Goal: Transaction & Acquisition: Book appointment/travel/reservation

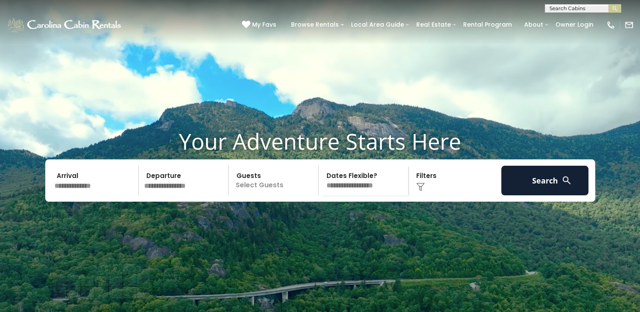
click at [112, 195] on input "text" at bounding box center [96, 181] width 88 height 30
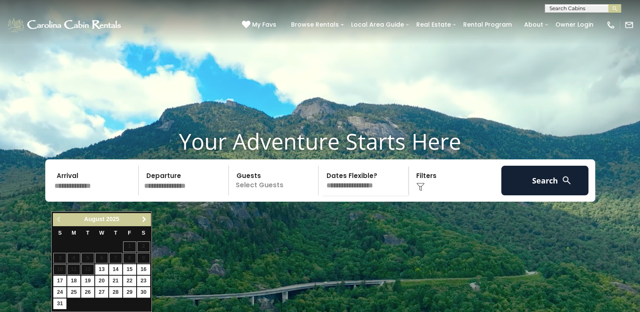
click at [144, 224] on link "Next" at bounding box center [144, 219] width 11 height 11
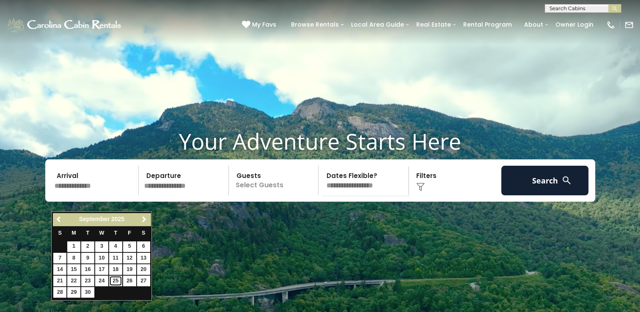
click at [120, 278] on link "25" at bounding box center [115, 281] width 13 height 11
type input "*******"
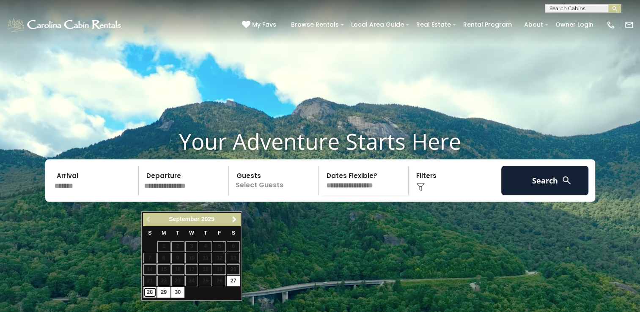
click at [144, 289] on link "28" at bounding box center [149, 292] width 13 height 11
type input "*******"
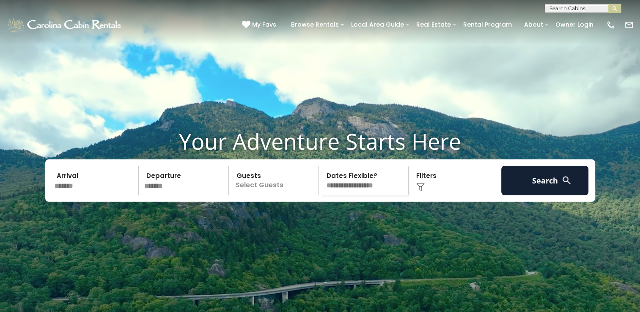
click at [272, 195] on p "Select Guests" at bounding box center [274, 181] width 87 height 30
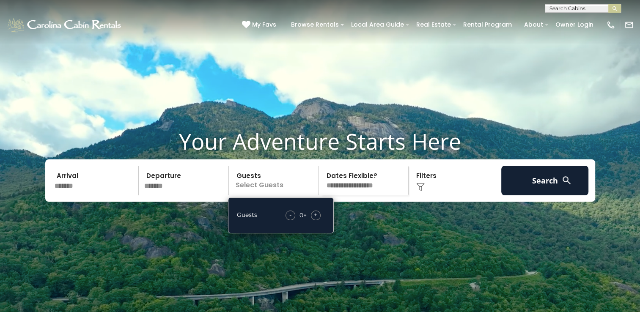
click at [315, 219] on span "+" at bounding box center [315, 215] width 3 height 8
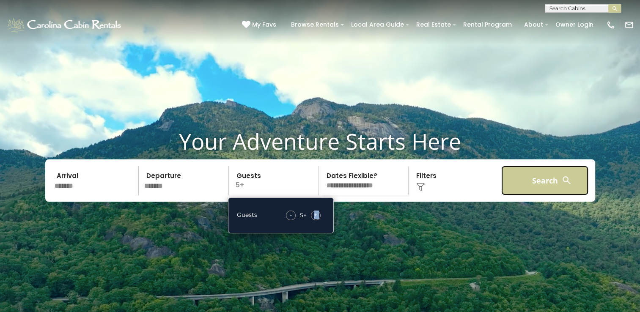
click at [526, 195] on button "Search" at bounding box center [545, 181] width 88 height 30
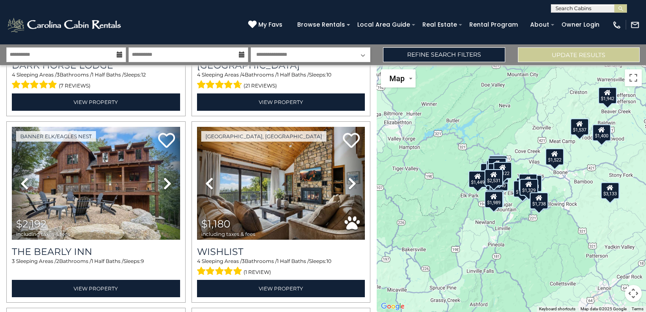
scroll to position [355, 0]
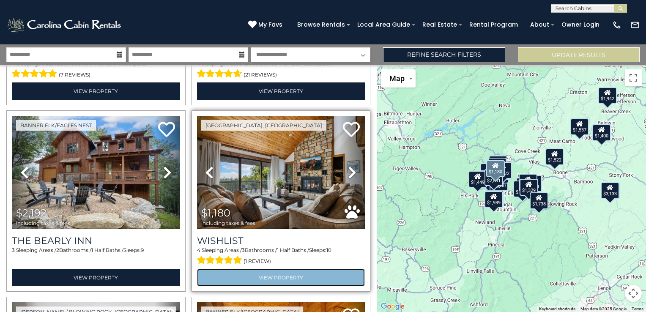
click at [284, 272] on link "View Property" at bounding box center [281, 277] width 168 height 17
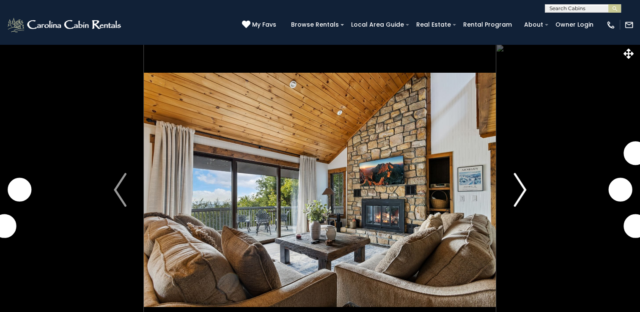
click at [511, 202] on button "Next" at bounding box center [519, 190] width 47 height 292
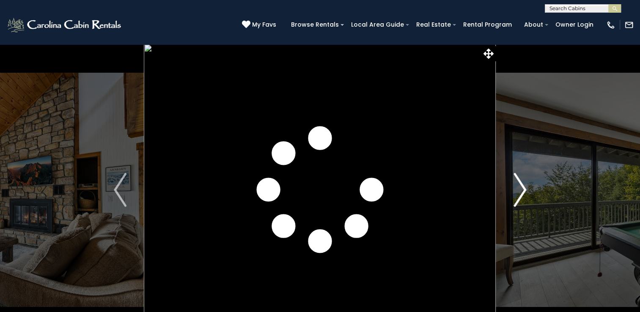
click at [514, 197] on img "Next" at bounding box center [520, 190] width 13 height 34
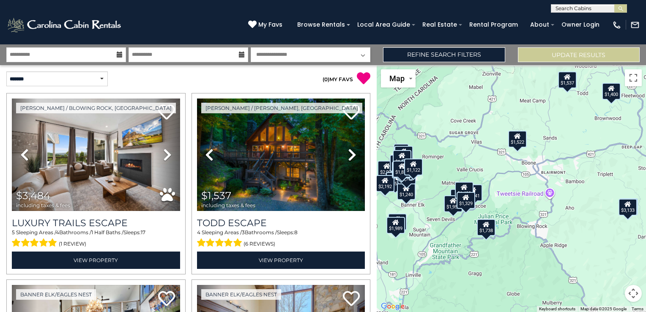
click at [518, 135] on icon at bounding box center [517, 136] width 7 height 6
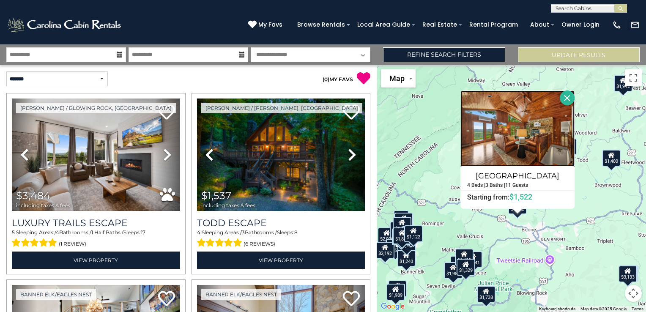
click at [550, 151] on img at bounding box center [518, 129] width 114 height 76
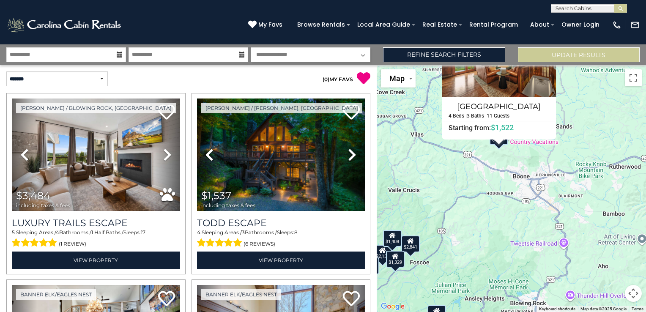
click at [396, 237] on icon at bounding box center [392, 236] width 7 height 6
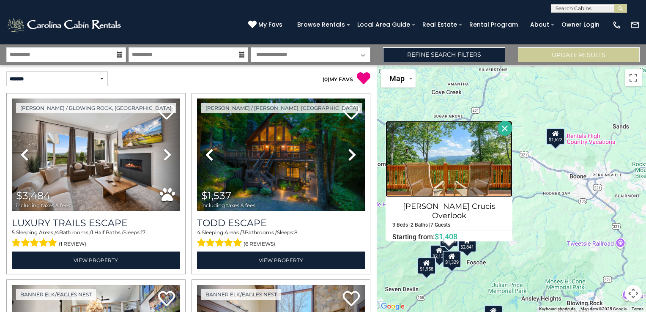
click at [435, 173] on img at bounding box center [449, 159] width 127 height 76
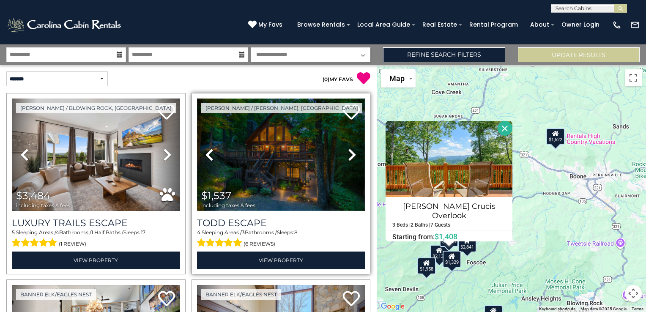
click at [293, 170] on img at bounding box center [281, 155] width 168 height 113
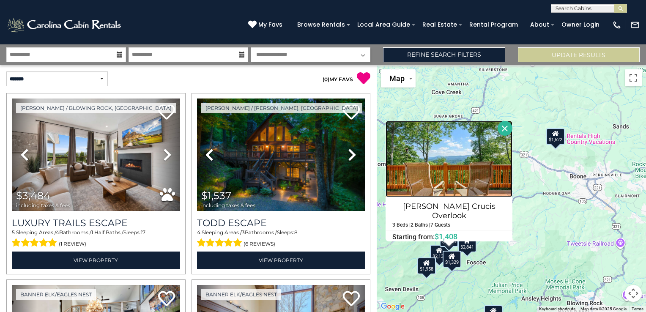
click at [426, 169] on img at bounding box center [449, 159] width 127 height 76
click at [499, 129] on button "Close" at bounding box center [505, 128] width 15 height 15
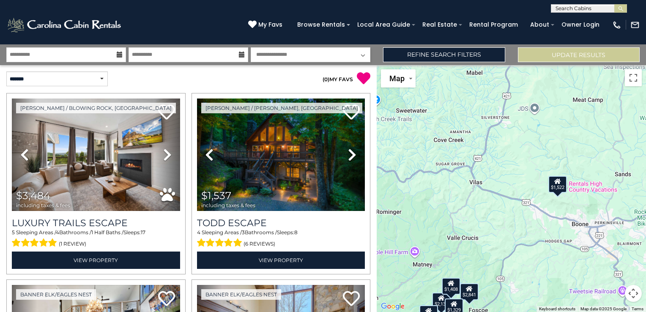
click at [518, 173] on div "$3,484 $1,537 $2,095 $2,531 $2,192 $1,180 $3,133 $1,240 $837 $2,903 $1,540 $2,4…" at bounding box center [511, 188] width 269 height 247
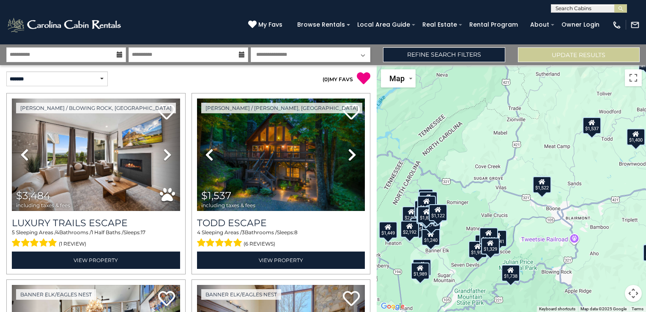
click at [590, 128] on div "$1,537" at bounding box center [592, 125] width 19 height 17
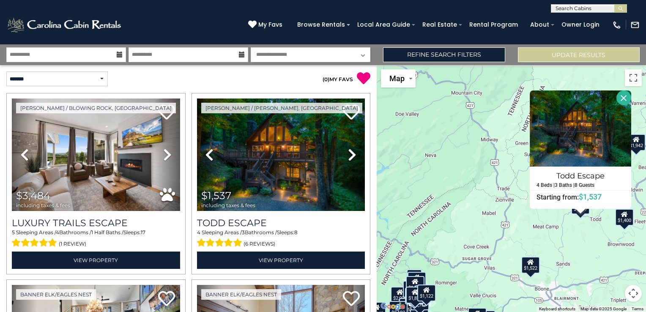
click at [627, 220] on div "$1,400" at bounding box center [625, 217] width 19 height 17
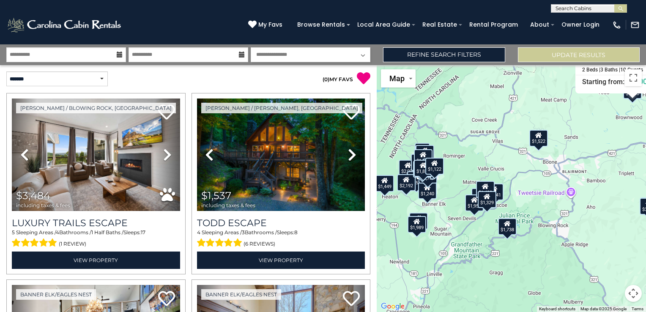
click at [584, 222] on div "$3,484 $1,537 $2,095 $2,531 $2,192 $1,180 $3,133 $1,240 $837 $2,903 $1,540 $2,4…" at bounding box center [511, 188] width 269 height 247
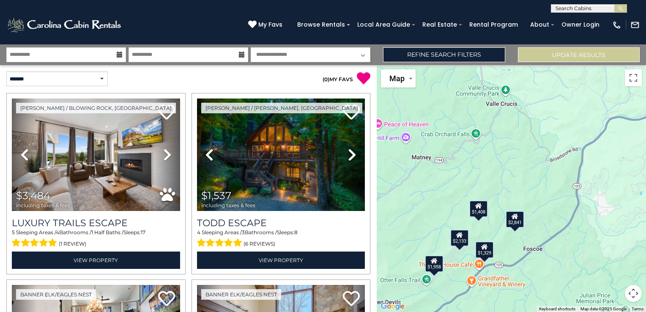
click at [476, 212] on div "$1,408" at bounding box center [478, 209] width 19 height 17
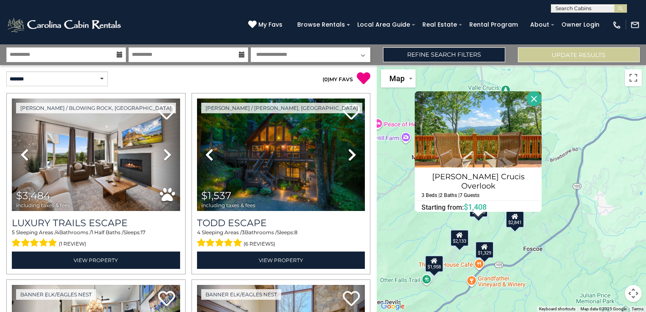
click at [487, 250] on icon at bounding box center [484, 247] width 7 height 6
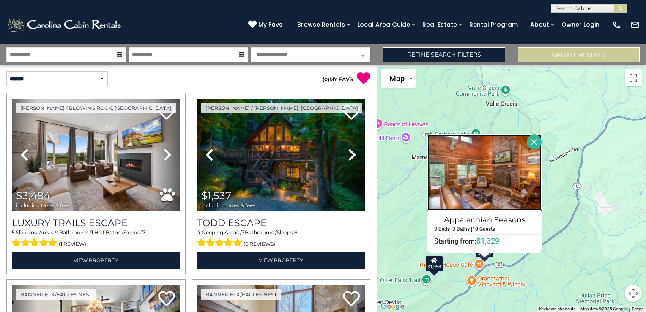
click at [513, 190] on img at bounding box center [485, 173] width 114 height 76
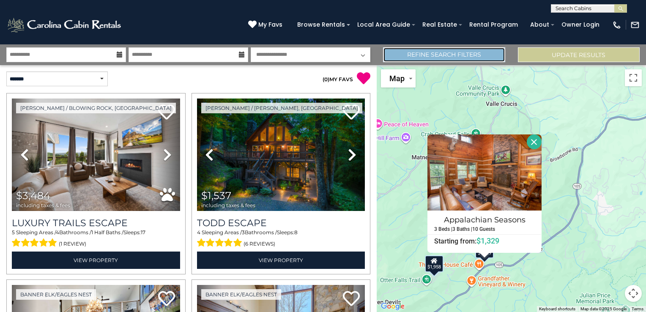
click at [481, 59] on link "Refine Search Filters" at bounding box center [444, 54] width 122 height 15
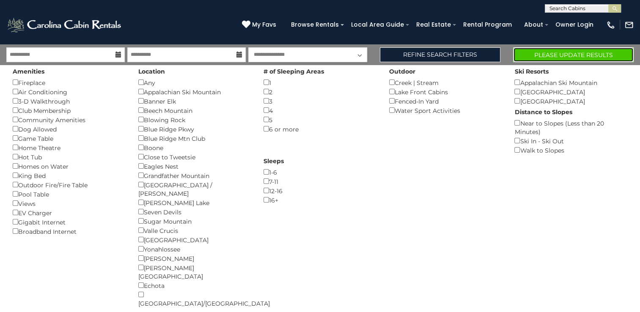
click at [588, 56] on button "Please Update Results" at bounding box center [573, 54] width 121 height 15
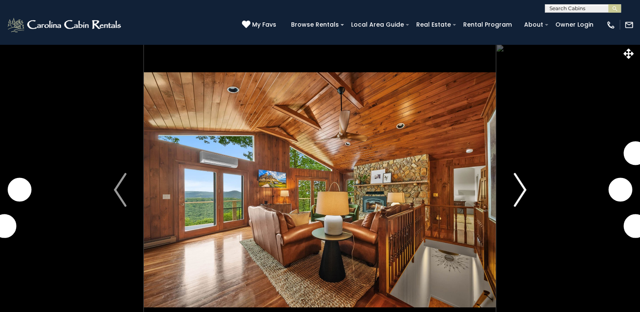
click at [526, 186] on img "Next" at bounding box center [520, 190] width 13 height 34
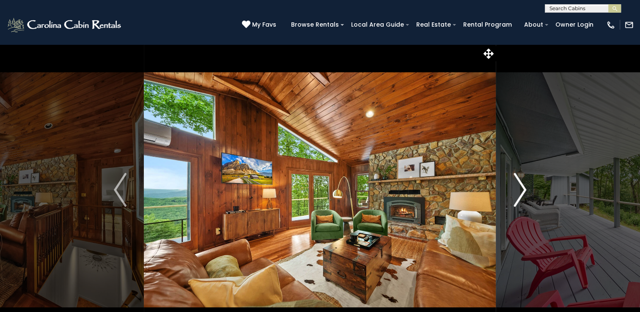
click at [522, 192] on img "Next" at bounding box center [520, 190] width 13 height 34
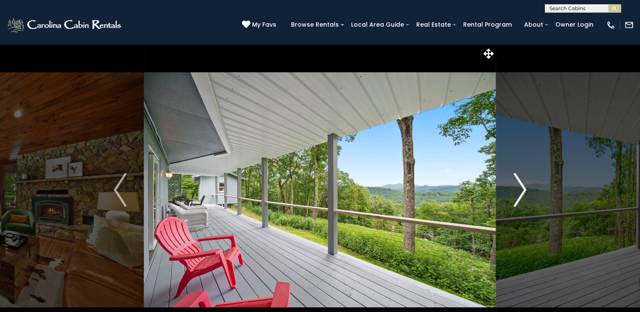
click at [522, 192] on img "Next" at bounding box center [520, 190] width 13 height 34
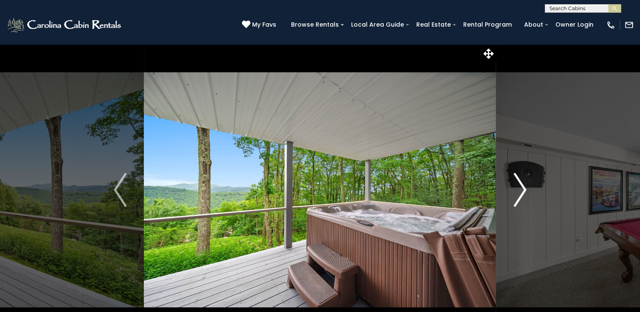
click at [522, 192] on img "Next" at bounding box center [520, 190] width 13 height 34
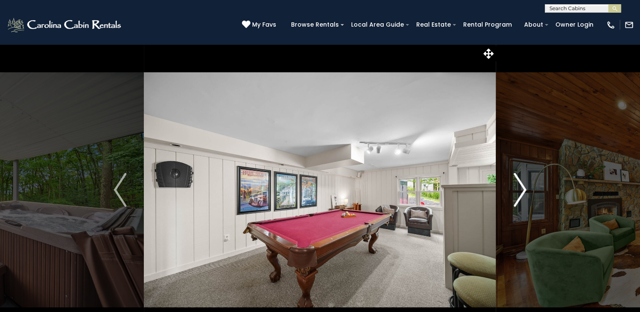
click at [524, 193] on img "Next" at bounding box center [520, 190] width 13 height 34
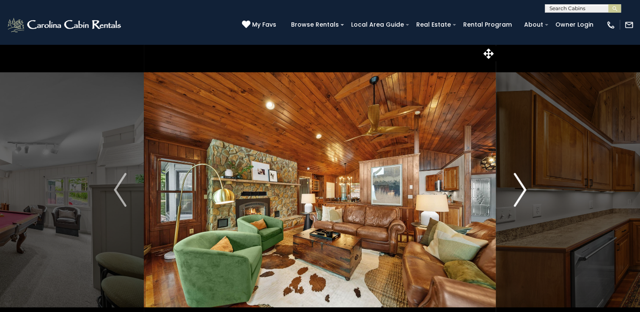
click at [524, 193] on img "Next" at bounding box center [520, 190] width 13 height 34
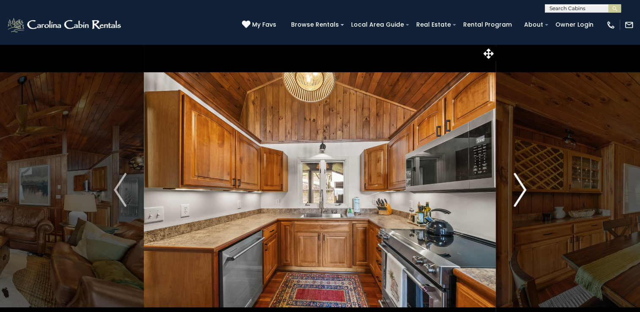
click at [524, 193] on img "Next" at bounding box center [520, 190] width 13 height 34
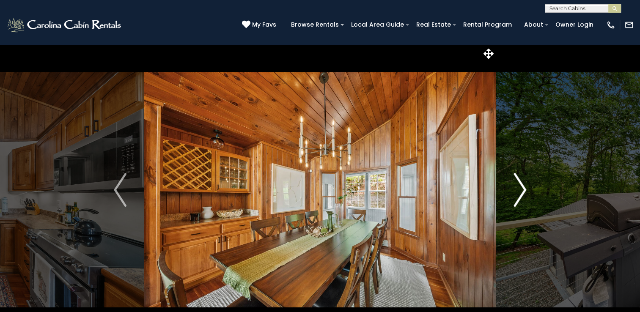
click at [524, 193] on img "Next" at bounding box center [520, 190] width 13 height 34
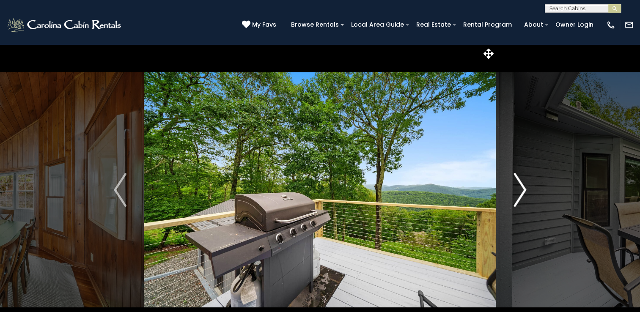
click at [524, 193] on img "Next" at bounding box center [520, 190] width 13 height 34
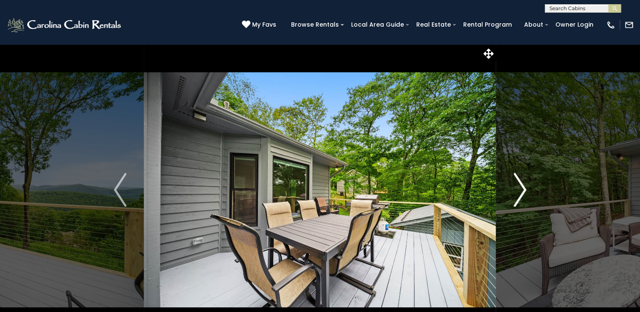
click at [525, 194] on img "Next" at bounding box center [520, 190] width 13 height 34
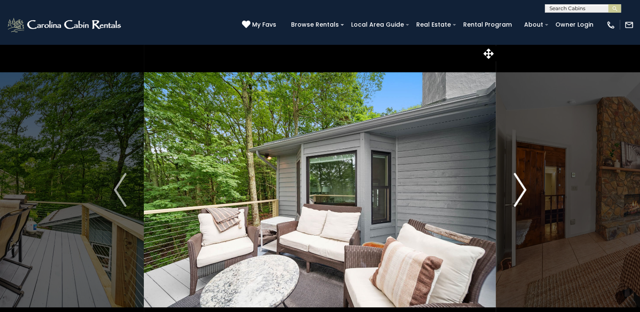
click at [525, 194] on img "Next" at bounding box center [520, 190] width 13 height 34
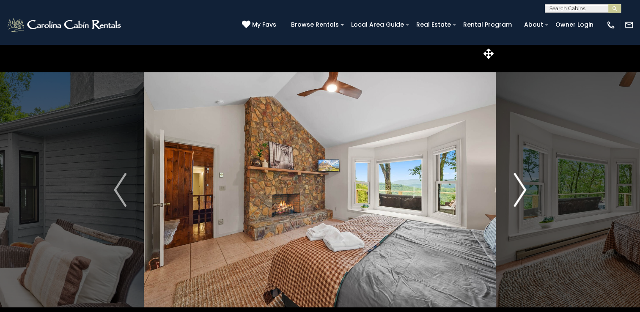
click at [525, 194] on img "Next" at bounding box center [520, 190] width 13 height 34
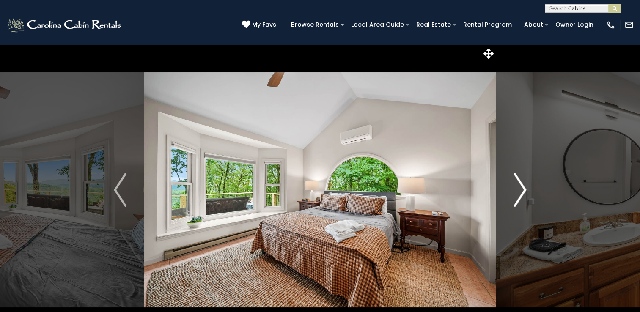
click at [525, 194] on img "Next" at bounding box center [520, 190] width 13 height 34
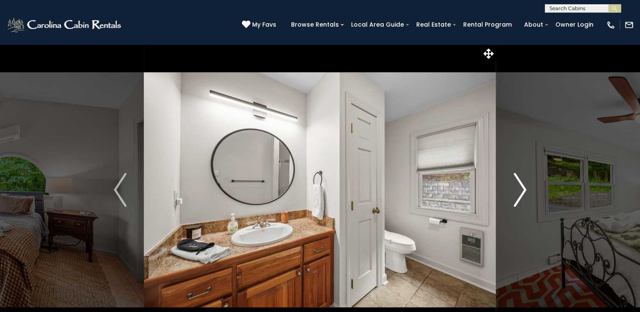
click at [525, 194] on img "Next" at bounding box center [520, 190] width 13 height 34
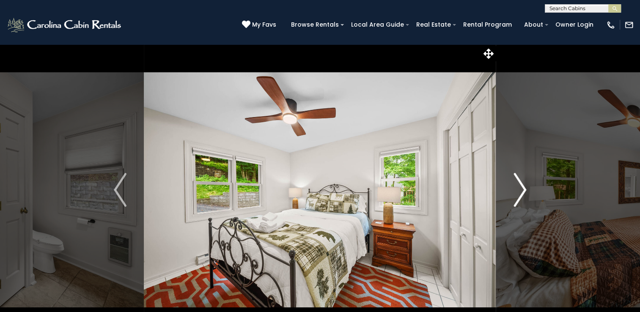
click at [525, 194] on img "Next" at bounding box center [520, 190] width 13 height 34
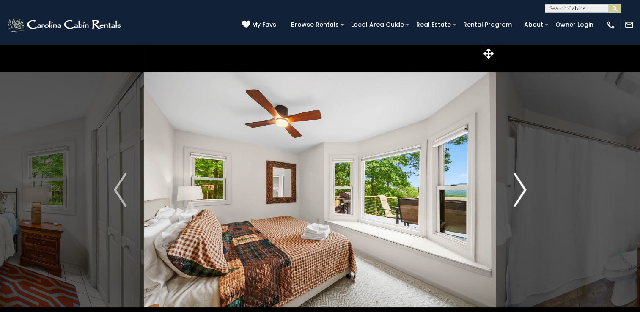
click at [525, 194] on img "Next" at bounding box center [520, 190] width 13 height 34
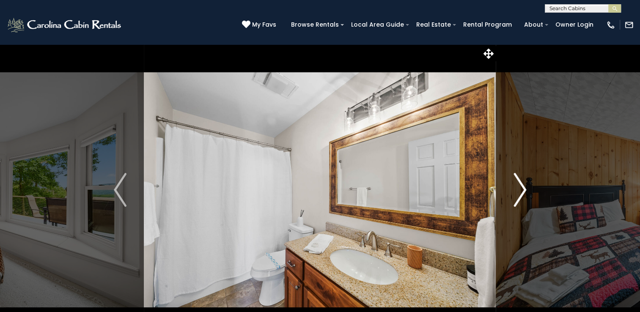
click at [525, 194] on img "Next" at bounding box center [520, 190] width 13 height 34
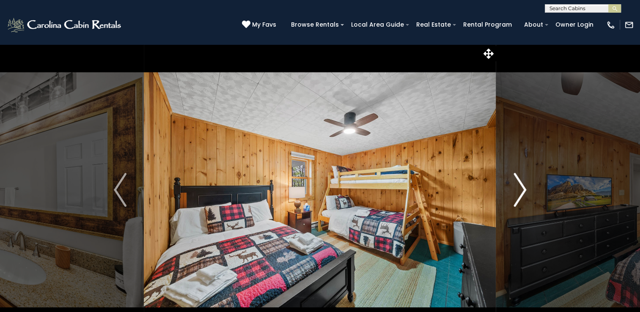
click at [525, 194] on img "Next" at bounding box center [520, 190] width 13 height 34
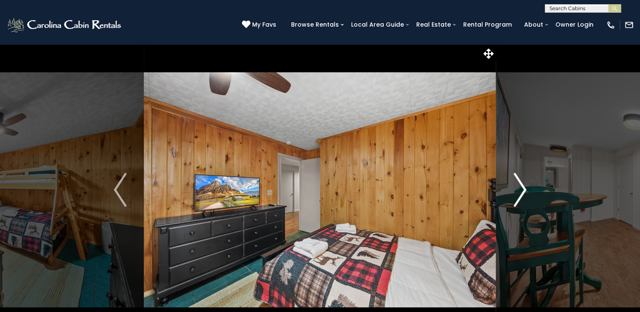
click at [525, 194] on img "Next" at bounding box center [520, 190] width 13 height 34
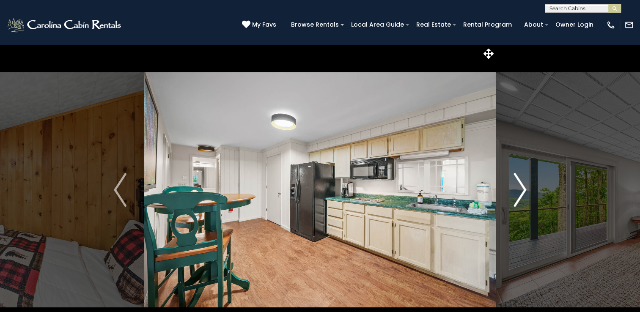
click at [525, 194] on img "Next" at bounding box center [520, 190] width 13 height 34
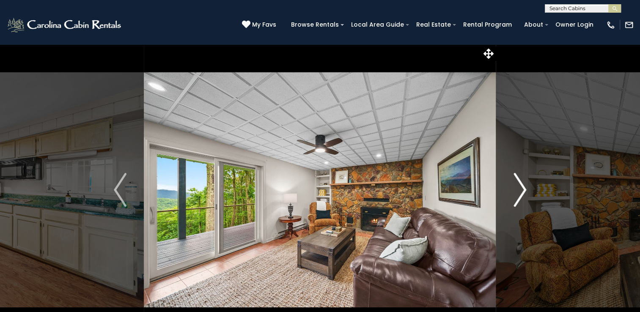
click at [517, 189] on img "Next" at bounding box center [520, 190] width 13 height 34
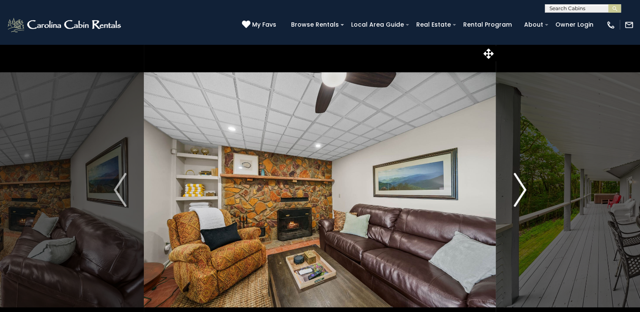
click at [517, 189] on img "Next" at bounding box center [520, 190] width 13 height 34
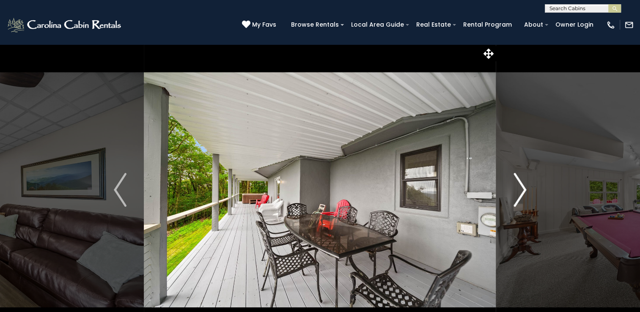
click at [517, 189] on img "Next" at bounding box center [520, 190] width 13 height 34
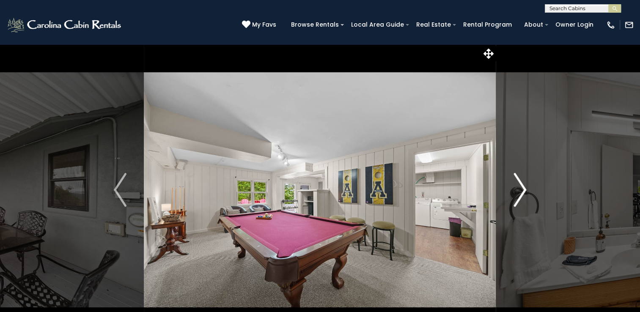
click at [517, 189] on img "Next" at bounding box center [520, 190] width 13 height 34
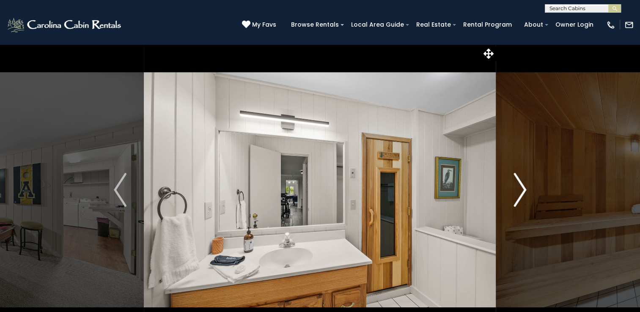
click at [526, 190] on img "Next" at bounding box center [520, 190] width 13 height 34
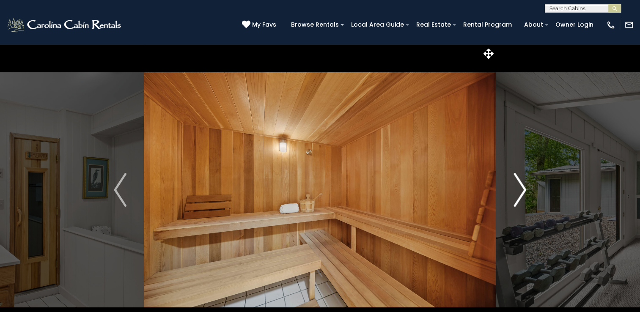
click at [527, 192] on button "Next" at bounding box center [519, 190] width 47 height 292
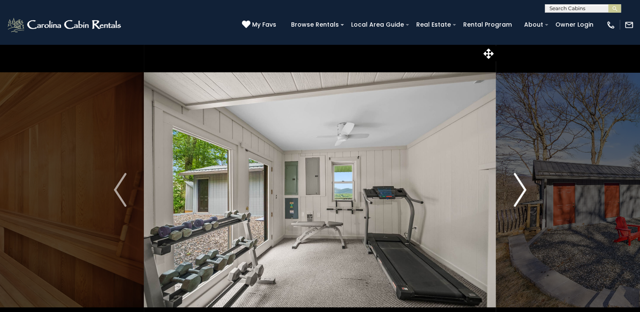
click at [522, 191] on img "Next" at bounding box center [520, 190] width 13 height 34
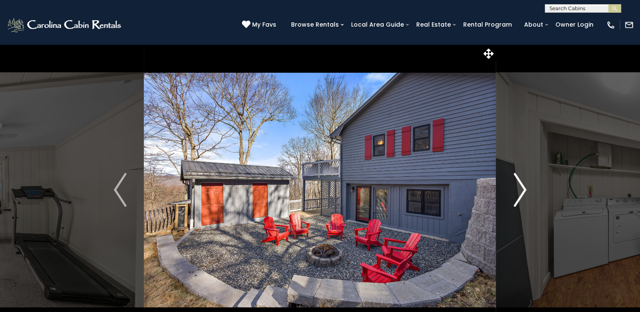
click at [522, 191] on img "Next" at bounding box center [520, 190] width 13 height 34
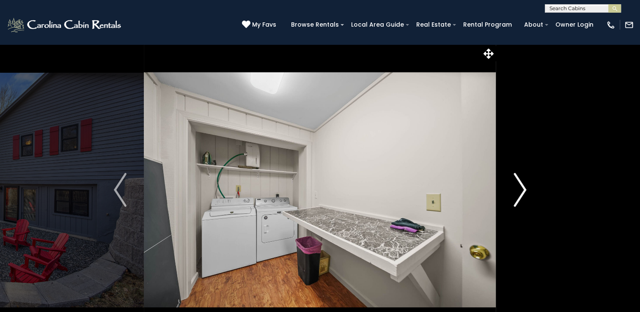
click at [522, 191] on img "Next" at bounding box center [520, 190] width 13 height 34
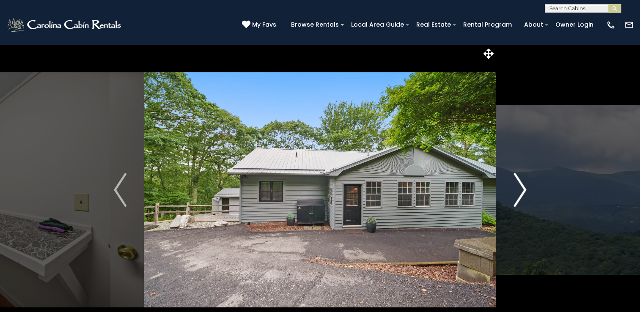
click at [522, 191] on img "Next" at bounding box center [520, 190] width 13 height 34
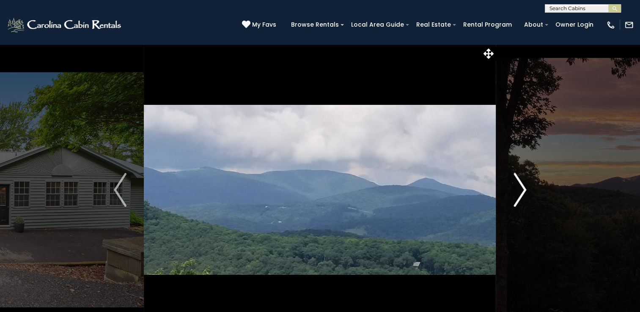
click at [522, 191] on img "Next" at bounding box center [520, 190] width 13 height 34
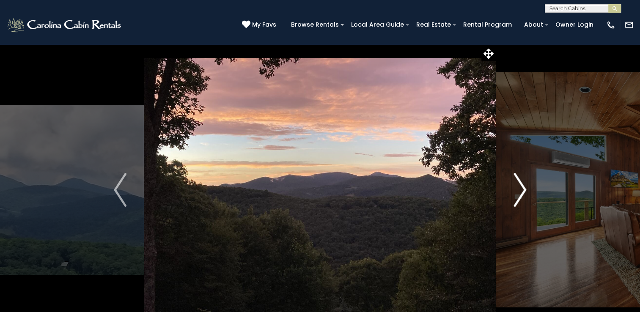
click at [522, 191] on img "Next" at bounding box center [520, 190] width 13 height 34
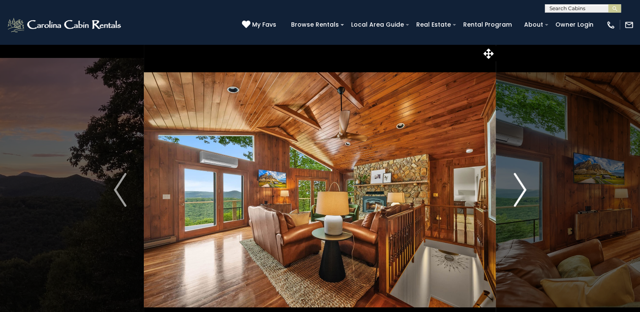
click at [519, 178] on img "Next" at bounding box center [520, 190] width 13 height 34
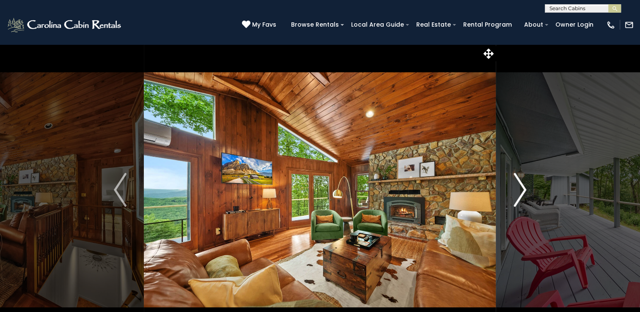
click at [519, 178] on img "Next" at bounding box center [520, 190] width 13 height 34
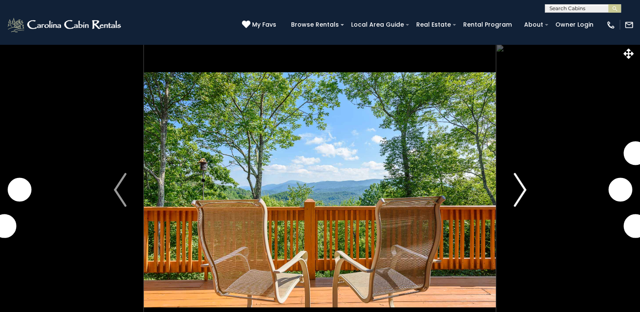
click at [519, 190] on img "Next" at bounding box center [520, 190] width 13 height 34
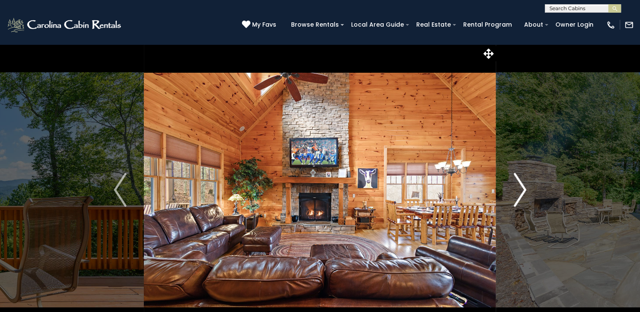
click at [519, 190] on img "Next" at bounding box center [520, 190] width 13 height 34
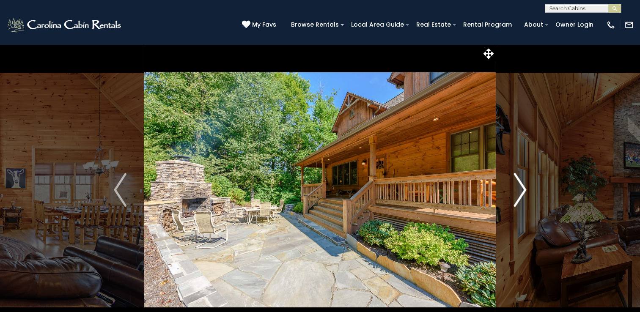
click at [519, 190] on img "Next" at bounding box center [520, 190] width 13 height 34
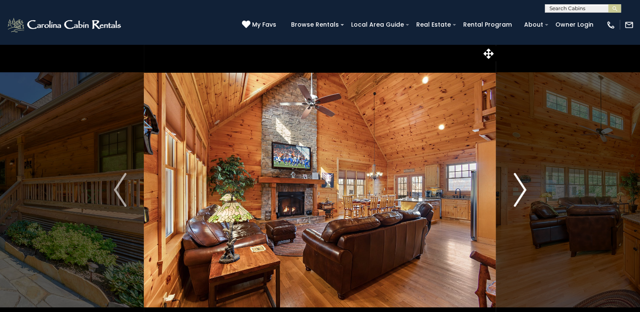
click at [519, 190] on img "Next" at bounding box center [520, 190] width 13 height 34
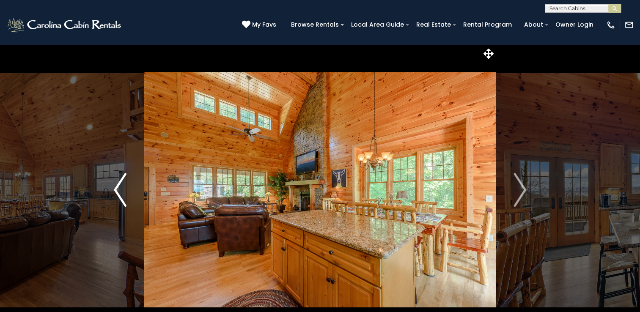
click at [119, 189] on img "Previous" at bounding box center [120, 190] width 13 height 34
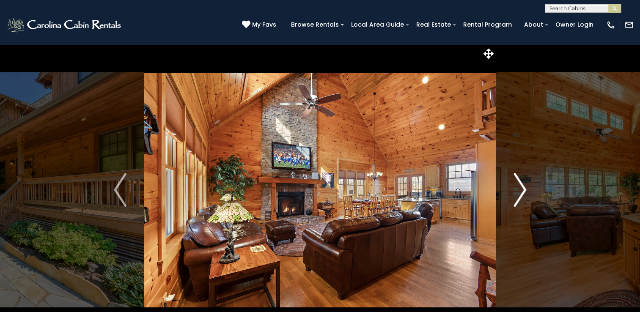
click at [512, 186] on button "Next" at bounding box center [519, 190] width 47 height 292
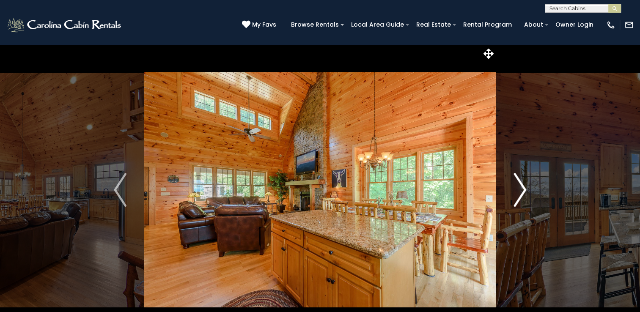
click at [513, 188] on button "Next" at bounding box center [519, 190] width 47 height 292
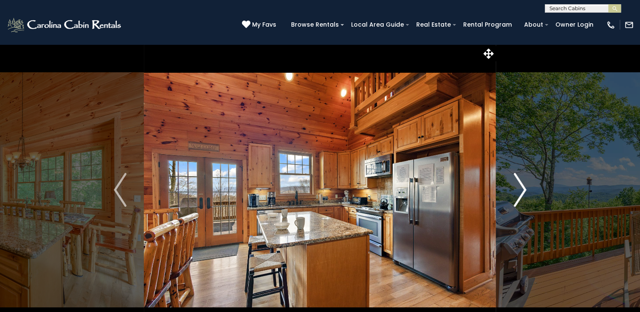
click at [513, 188] on button "Next" at bounding box center [519, 190] width 47 height 292
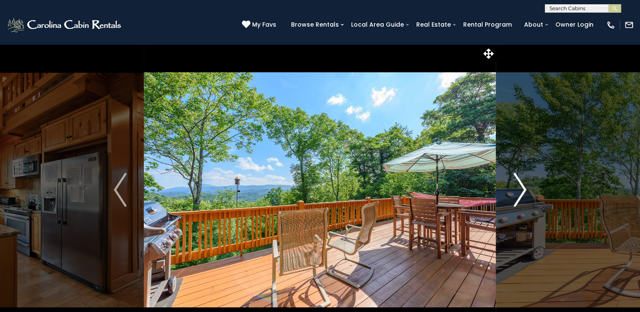
click at [513, 188] on button "Next" at bounding box center [519, 190] width 47 height 292
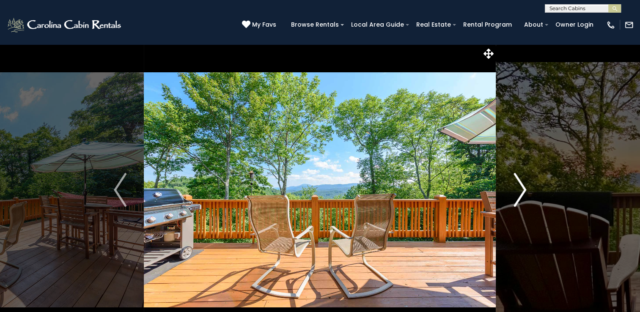
click at [513, 188] on button "Next" at bounding box center [519, 190] width 47 height 292
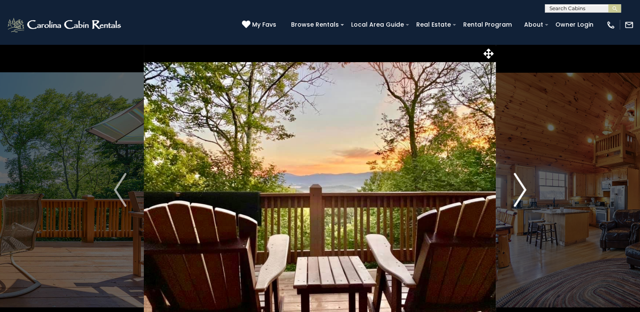
click at [513, 188] on button "Next" at bounding box center [519, 190] width 47 height 292
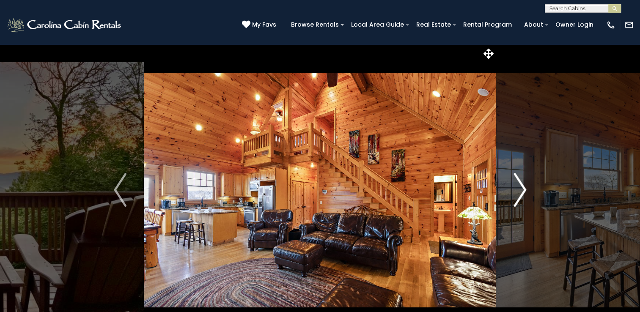
click at [513, 188] on button "Next" at bounding box center [519, 190] width 47 height 292
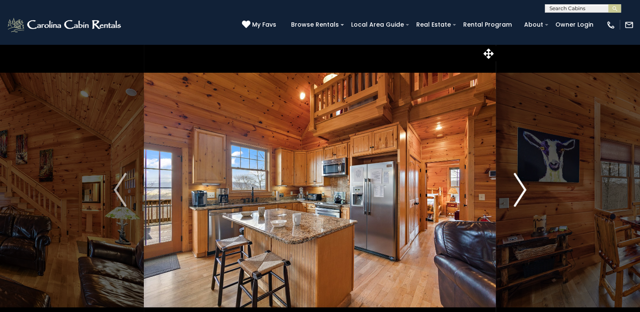
click at [513, 188] on button "Next" at bounding box center [519, 190] width 47 height 292
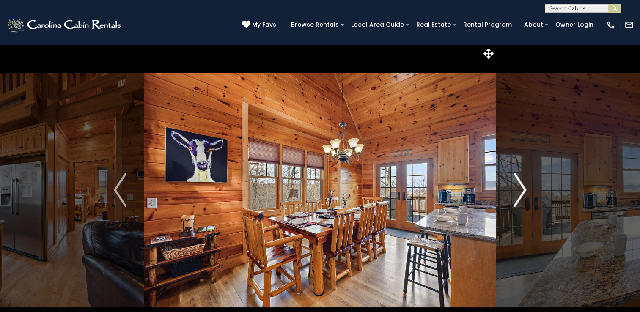
click at [513, 188] on button "Next" at bounding box center [519, 190] width 47 height 292
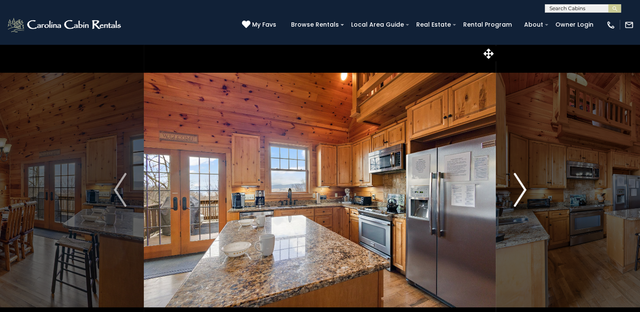
click at [513, 188] on button "Next" at bounding box center [519, 190] width 47 height 292
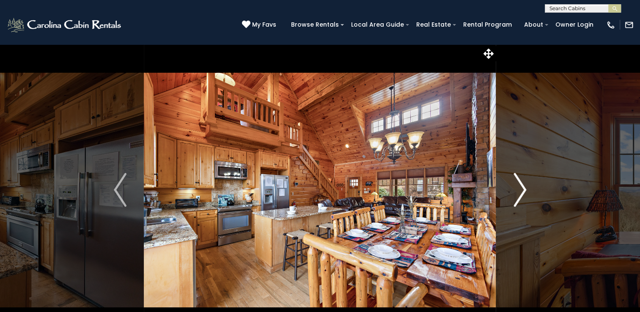
click at [513, 188] on button "Next" at bounding box center [519, 190] width 47 height 292
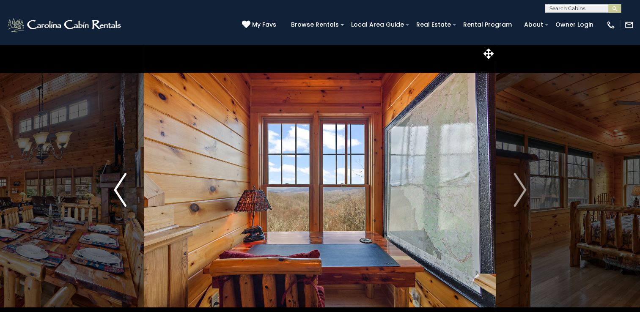
click at [102, 194] on button "Previous" at bounding box center [119, 190] width 47 height 292
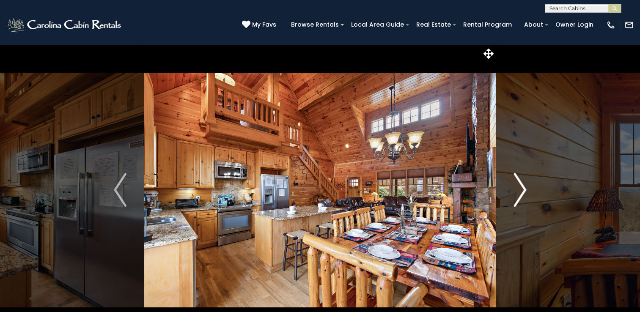
click at [519, 200] on img "Next" at bounding box center [520, 190] width 13 height 34
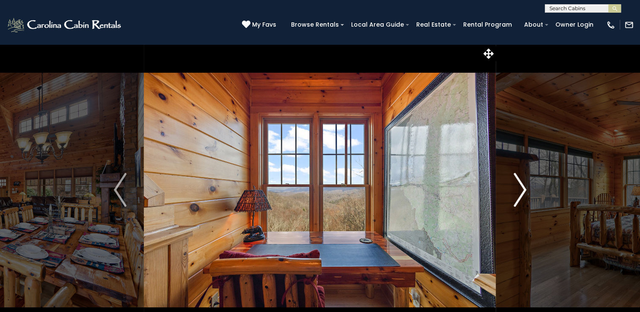
click at [522, 200] on img "Next" at bounding box center [520, 190] width 13 height 34
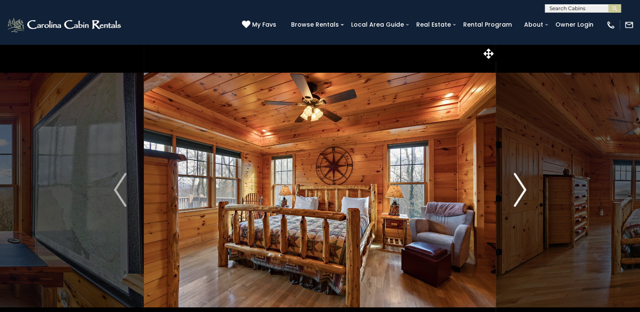
click at [522, 200] on img "Next" at bounding box center [520, 190] width 13 height 34
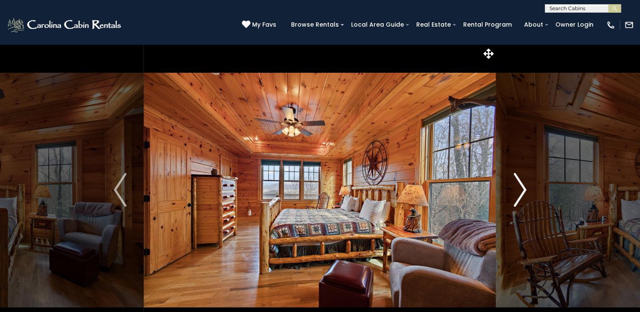
click at [522, 200] on img "Next" at bounding box center [520, 190] width 13 height 34
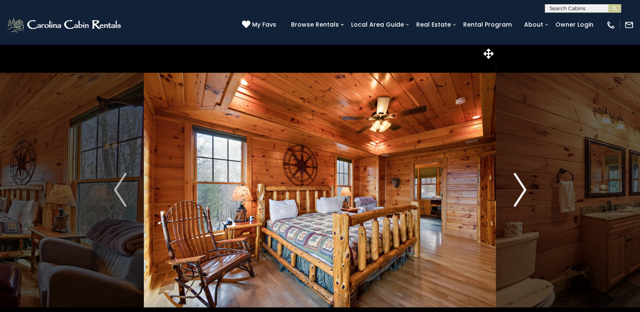
click at [522, 200] on img "Next" at bounding box center [520, 190] width 13 height 34
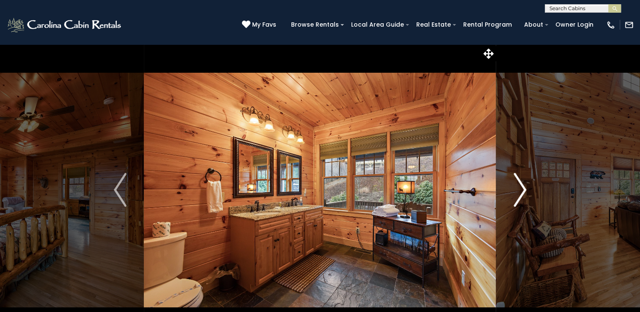
click at [522, 200] on img "Next" at bounding box center [520, 190] width 13 height 34
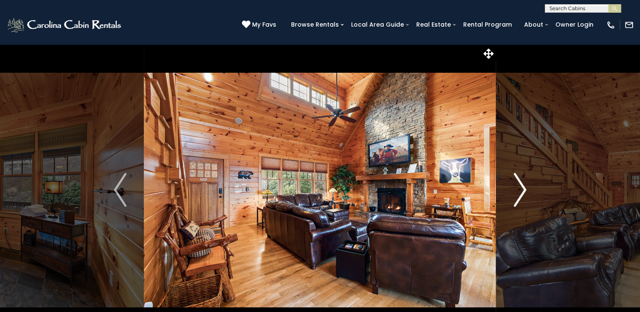
click at [522, 200] on img "Next" at bounding box center [520, 190] width 13 height 34
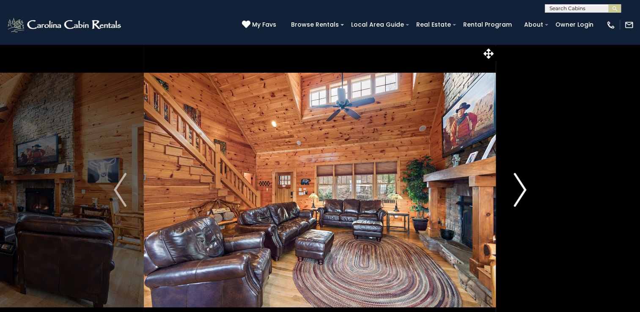
click at [523, 201] on img "Next" at bounding box center [520, 190] width 13 height 34
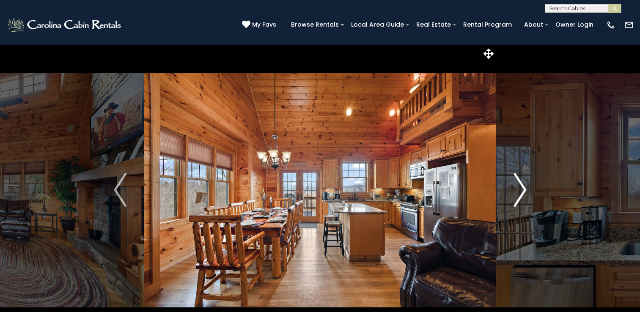
click at [523, 201] on img "Next" at bounding box center [520, 190] width 13 height 34
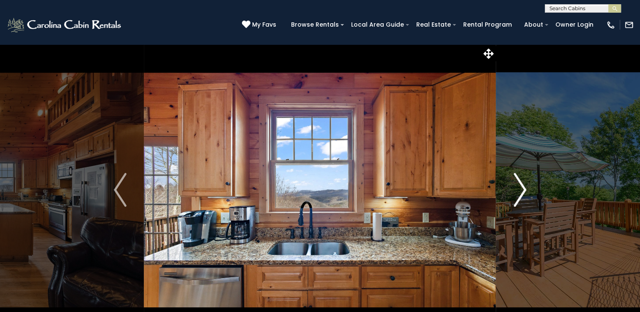
click at [523, 201] on img "Next" at bounding box center [520, 190] width 13 height 34
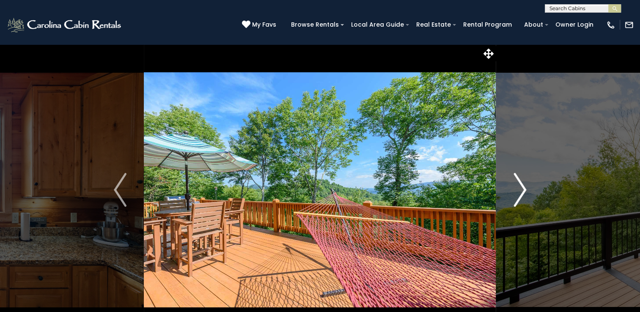
click at [523, 201] on img "Next" at bounding box center [520, 190] width 13 height 34
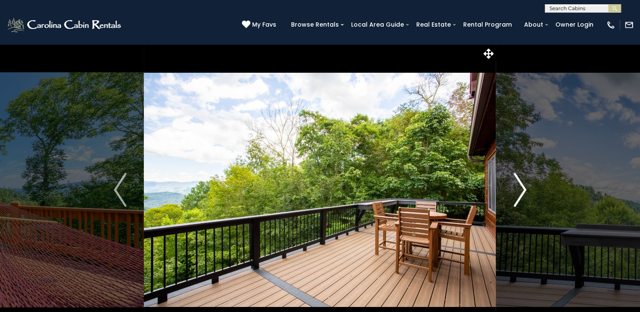
click at [523, 201] on img "Next" at bounding box center [520, 190] width 13 height 34
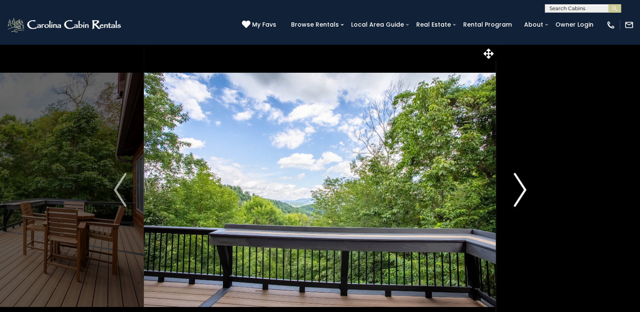
click at [525, 203] on img "Next" at bounding box center [520, 190] width 13 height 34
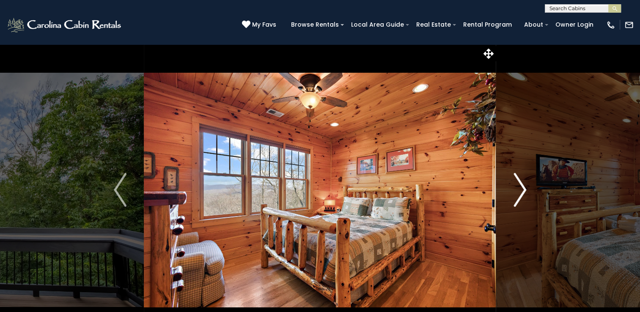
click at [525, 203] on img "Next" at bounding box center [520, 190] width 13 height 34
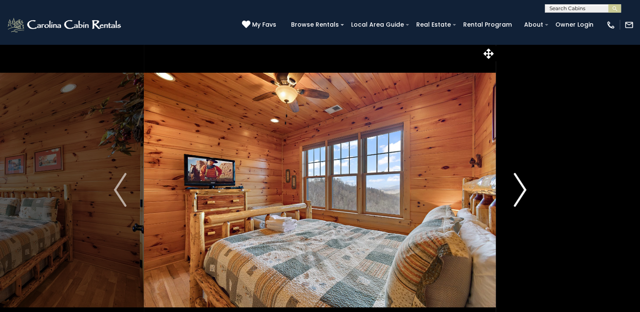
click at [525, 203] on img "Next" at bounding box center [520, 190] width 13 height 34
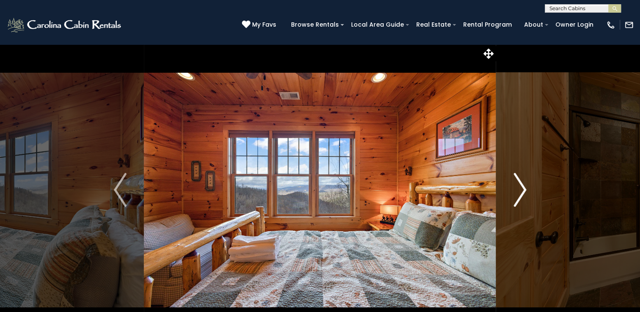
click at [525, 203] on img "Next" at bounding box center [520, 190] width 13 height 34
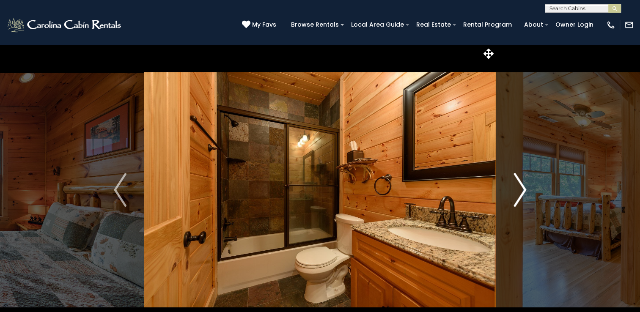
click at [525, 203] on img "Next" at bounding box center [520, 190] width 13 height 34
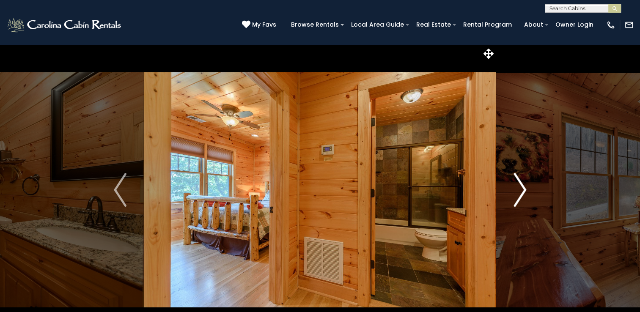
click at [525, 204] on img "Next" at bounding box center [520, 190] width 13 height 34
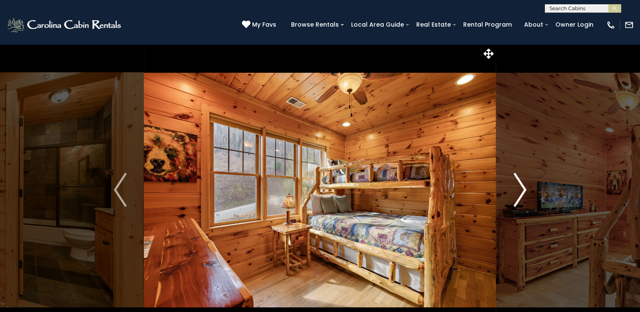
click at [517, 201] on img "Next" at bounding box center [520, 190] width 13 height 34
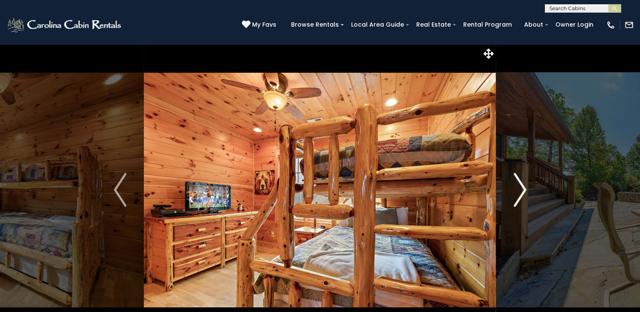
click at [518, 197] on img "Next" at bounding box center [520, 190] width 13 height 34
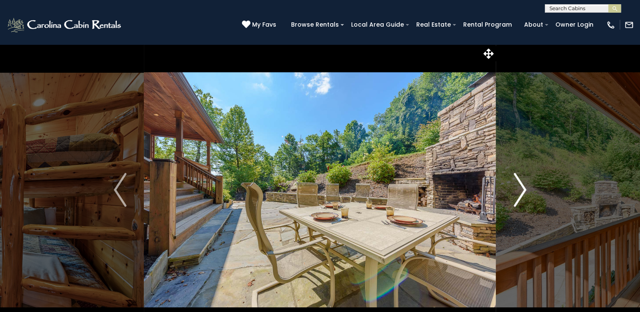
click at [519, 199] on img "Next" at bounding box center [520, 190] width 13 height 34
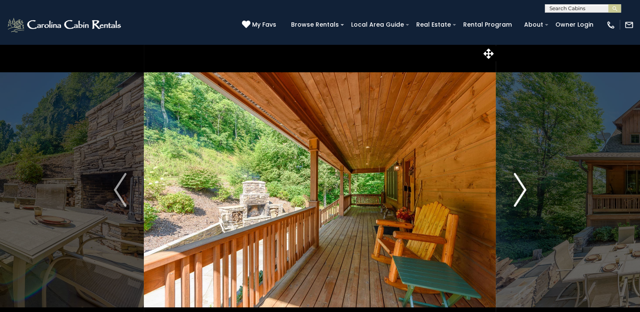
click at [519, 200] on img "Next" at bounding box center [520, 190] width 13 height 34
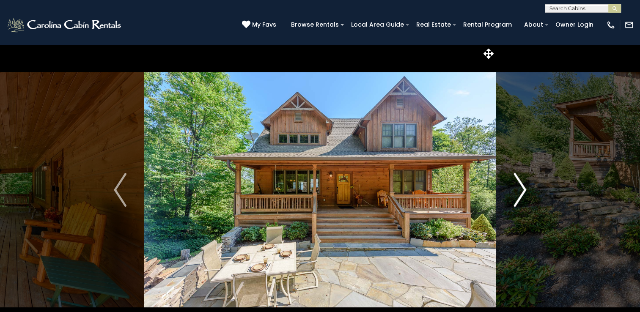
click at [522, 201] on img "Next" at bounding box center [520, 190] width 13 height 34
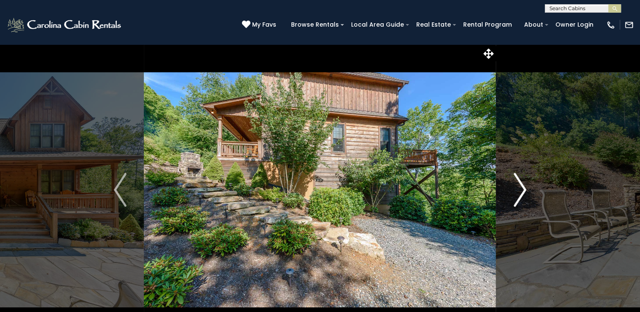
click at [522, 201] on img "Next" at bounding box center [520, 190] width 13 height 34
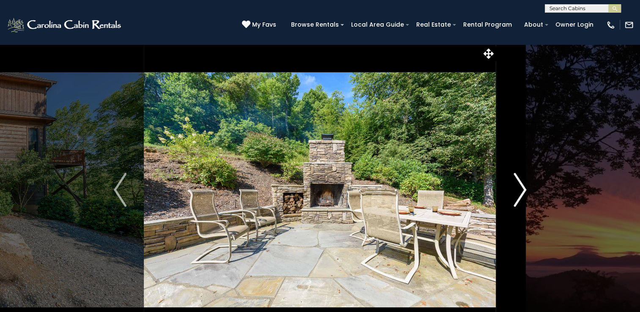
click at [522, 201] on img "Next" at bounding box center [520, 190] width 13 height 34
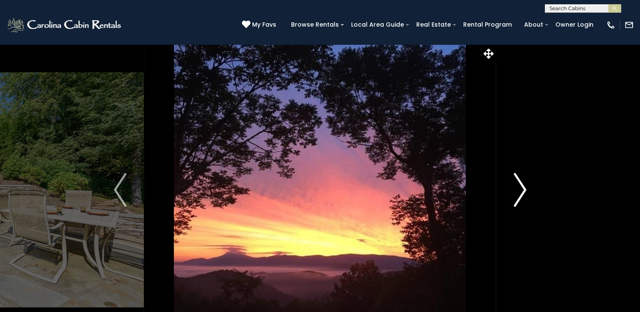
click at [522, 201] on img "Next" at bounding box center [520, 190] width 13 height 34
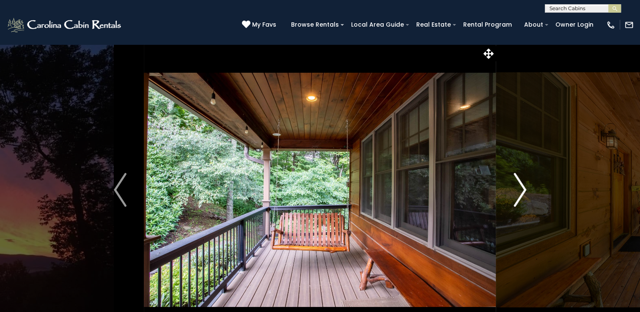
click at [522, 201] on img "Next" at bounding box center [520, 190] width 13 height 34
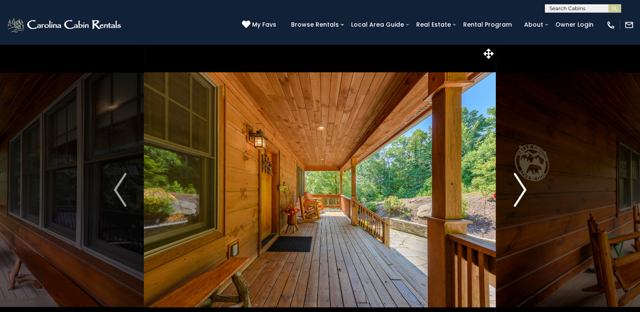
click at [522, 201] on img "Next" at bounding box center [520, 190] width 13 height 34
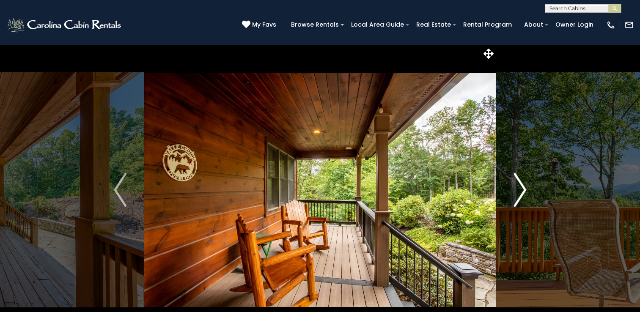
click at [522, 201] on img "Next" at bounding box center [520, 190] width 13 height 34
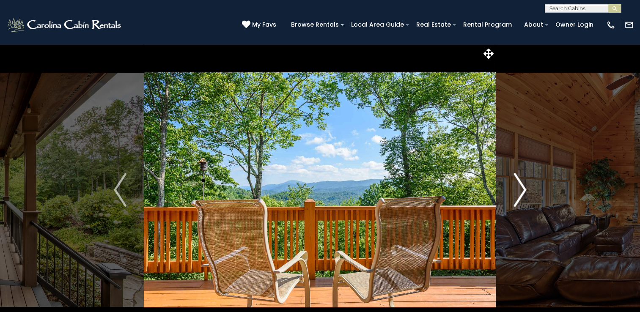
click at [522, 201] on img "Next" at bounding box center [520, 190] width 13 height 34
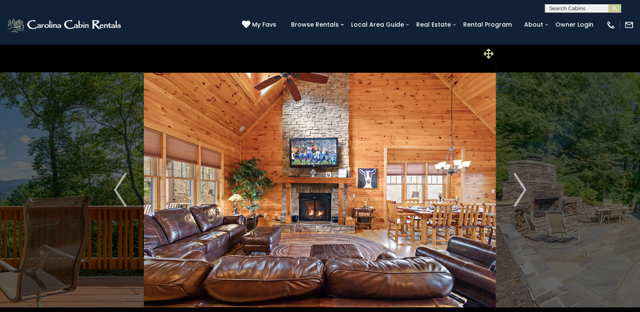
click at [490, 57] on icon at bounding box center [489, 54] width 10 height 10
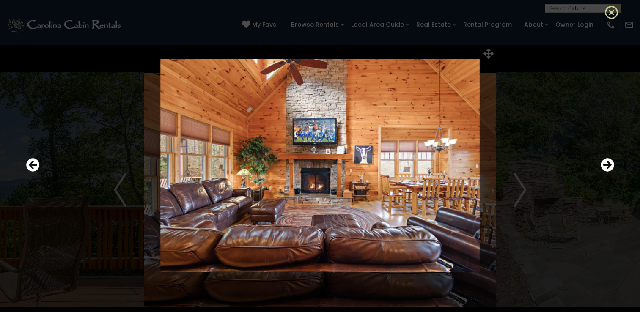
click at [607, 12] on icon at bounding box center [612, 12] width 14 height 14
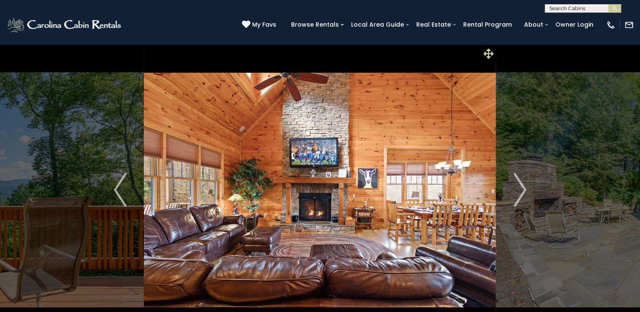
click at [486, 56] on icon at bounding box center [489, 54] width 10 height 10
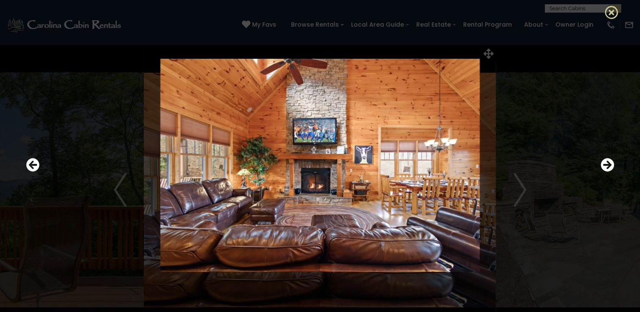
click at [606, 12] on icon at bounding box center [612, 12] width 14 height 14
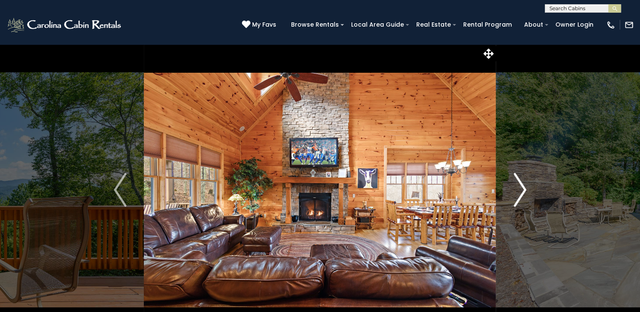
click at [524, 192] on img "Next" at bounding box center [520, 190] width 13 height 34
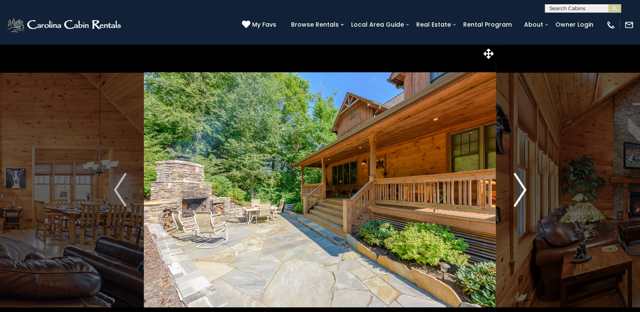
click at [524, 192] on img "Next" at bounding box center [520, 190] width 13 height 34
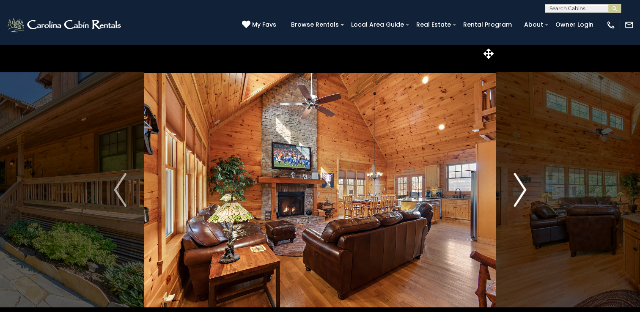
click at [526, 190] on img "Next" at bounding box center [520, 190] width 13 height 34
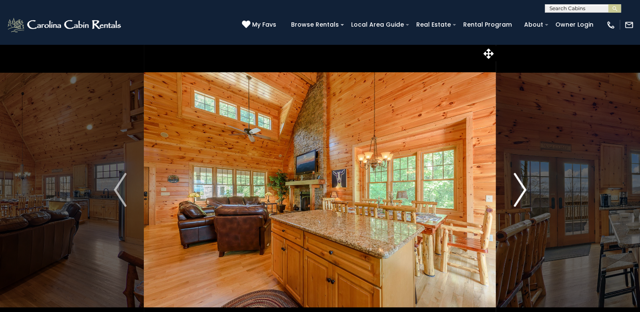
click at [526, 190] on img "Next" at bounding box center [520, 190] width 13 height 34
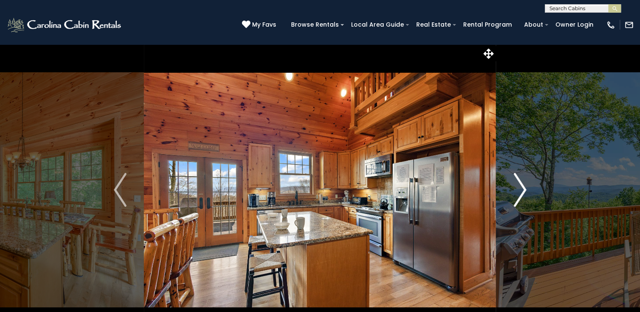
click at [526, 190] on img "Next" at bounding box center [520, 190] width 13 height 34
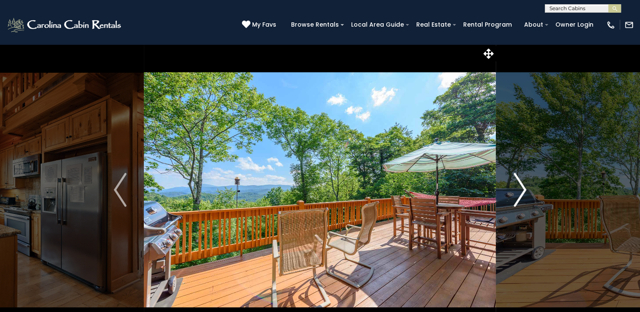
click at [526, 190] on img "Next" at bounding box center [520, 190] width 13 height 34
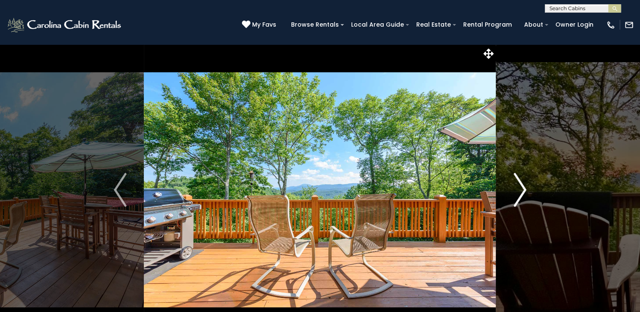
click at [526, 190] on img "Next" at bounding box center [520, 190] width 13 height 34
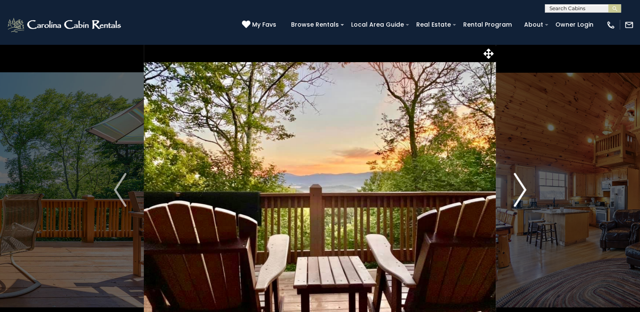
click at [526, 190] on img "Next" at bounding box center [520, 190] width 13 height 34
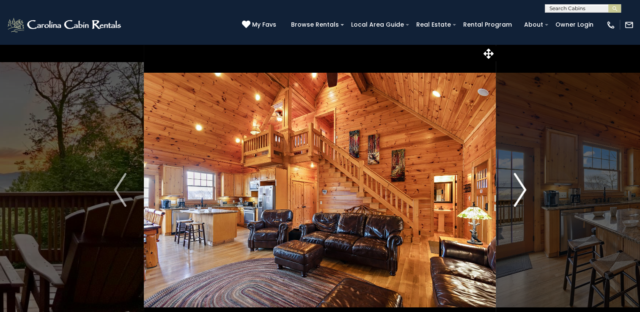
click at [511, 194] on button "Next" at bounding box center [519, 190] width 47 height 292
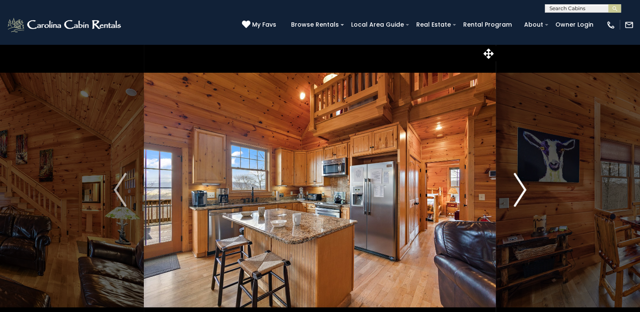
click at [511, 194] on button "Next" at bounding box center [519, 190] width 47 height 292
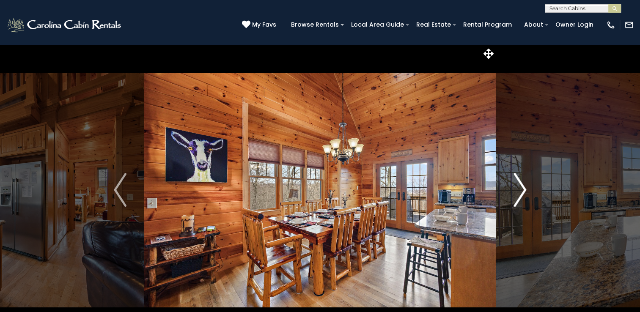
click at [511, 194] on button "Next" at bounding box center [519, 190] width 47 height 292
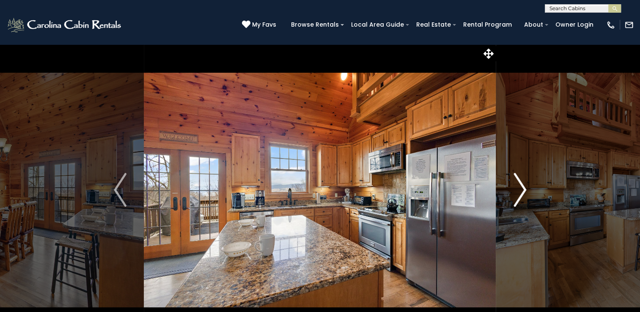
click at [511, 194] on button "Next" at bounding box center [519, 190] width 47 height 292
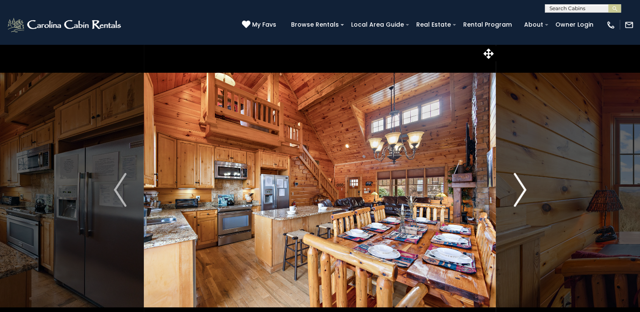
click at [511, 194] on button "Next" at bounding box center [519, 190] width 47 height 292
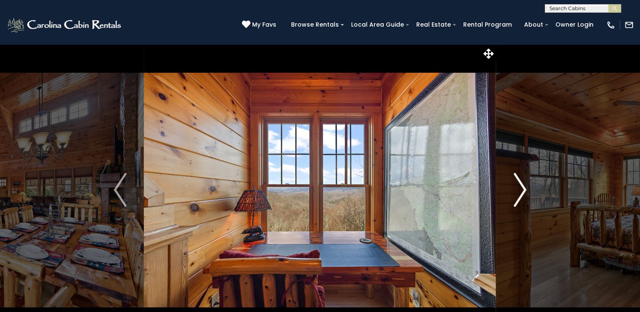
click at [511, 194] on button "Next" at bounding box center [519, 190] width 47 height 292
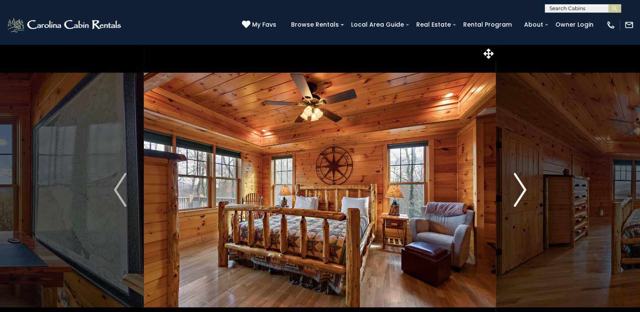
click at [511, 194] on button "Next" at bounding box center [519, 190] width 47 height 292
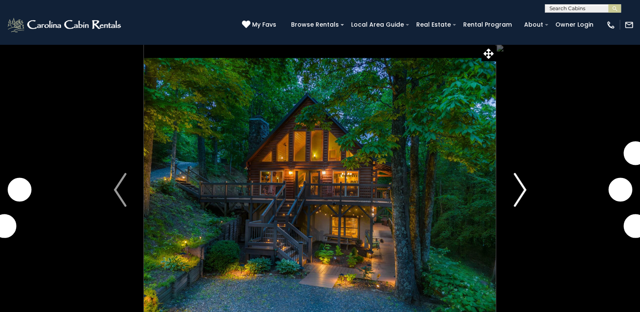
click at [519, 183] on img "Next" at bounding box center [520, 190] width 13 height 34
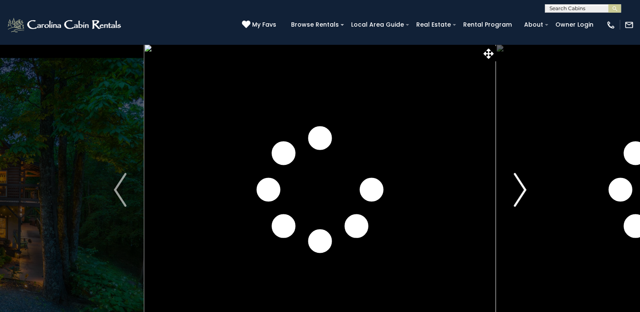
click at [519, 183] on img "Next" at bounding box center [520, 190] width 13 height 34
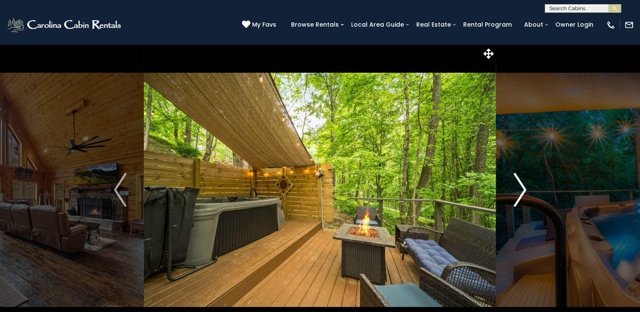
click at [519, 183] on img "Next" at bounding box center [520, 190] width 13 height 34
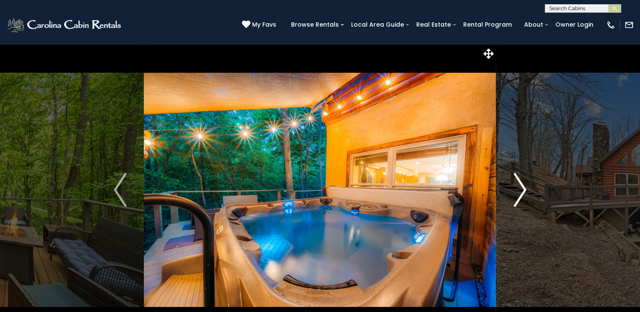
click at [519, 183] on img "Next" at bounding box center [520, 190] width 13 height 34
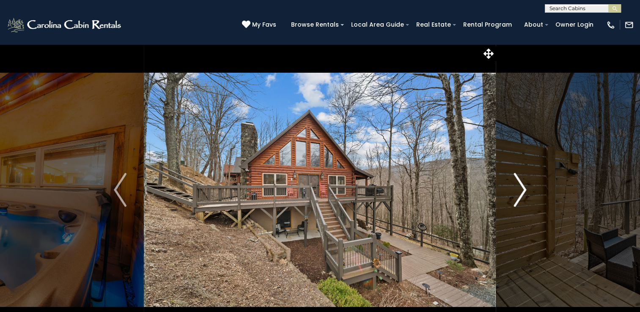
click at [519, 183] on img "Next" at bounding box center [520, 190] width 13 height 34
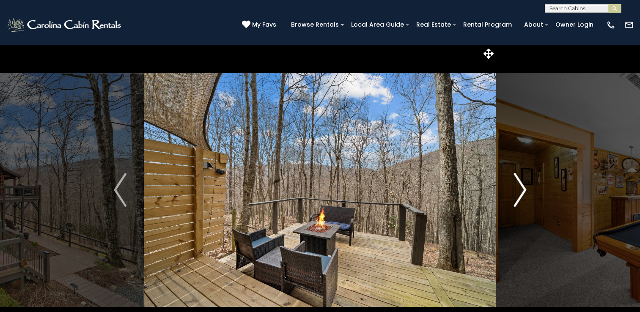
click at [519, 183] on img "Next" at bounding box center [520, 190] width 13 height 34
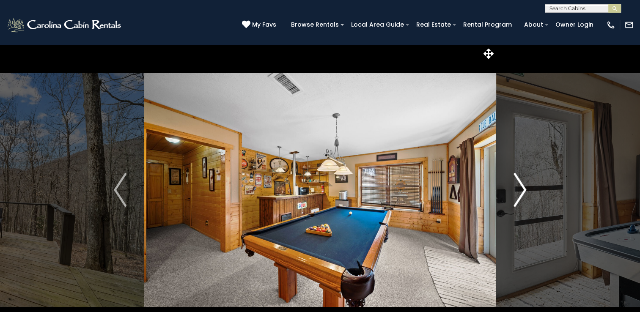
click at [519, 183] on img "Next" at bounding box center [520, 190] width 13 height 34
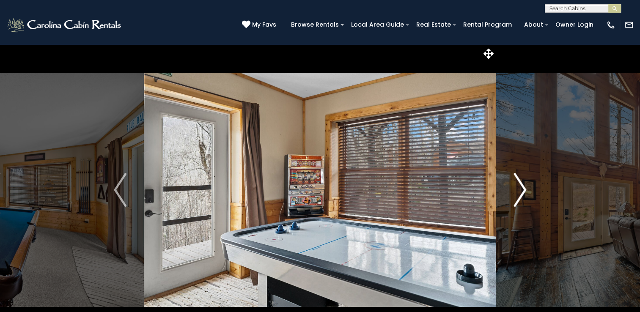
click at [519, 183] on img "Next" at bounding box center [520, 190] width 13 height 34
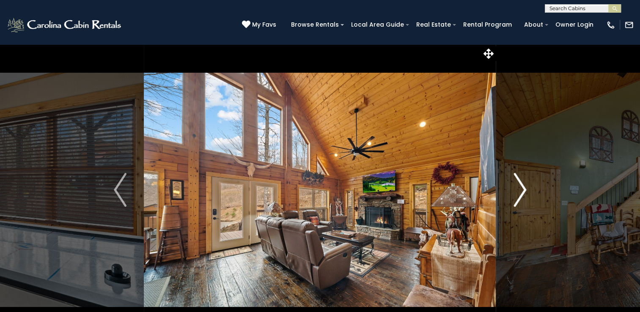
click at [519, 183] on img "Next" at bounding box center [520, 190] width 13 height 34
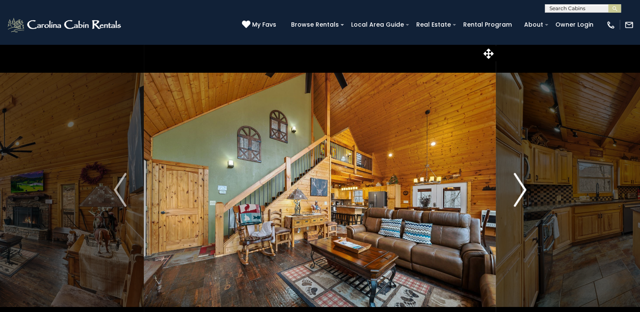
click at [519, 183] on img "Next" at bounding box center [520, 190] width 13 height 34
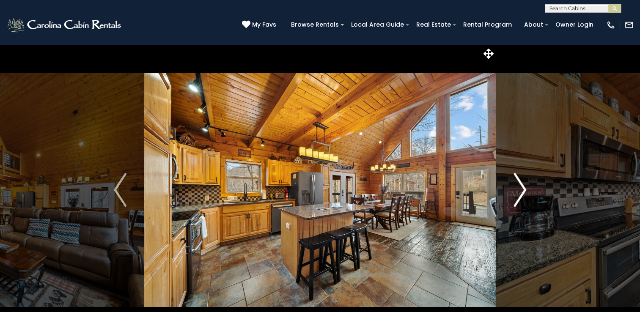
click at [519, 183] on img "Next" at bounding box center [520, 190] width 13 height 34
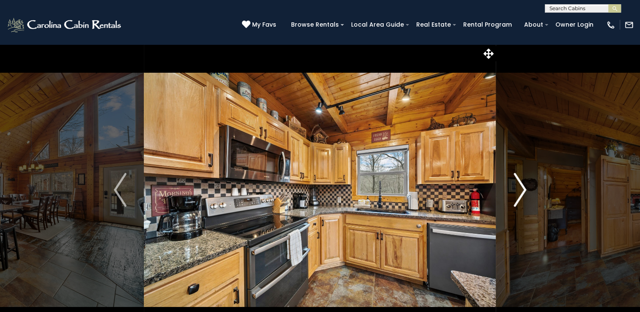
click at [519, 183] on img "Next" at bounding box center [520, 190] width 13 height 34
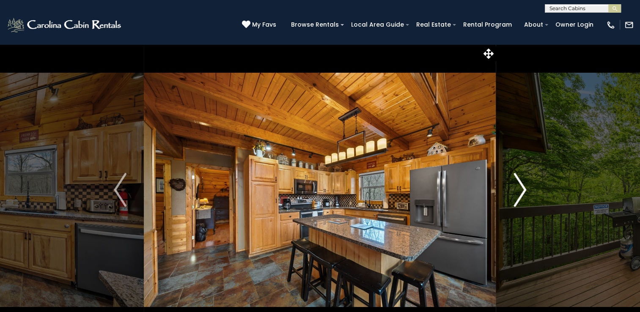
click at [519, 183] on img "Next" at bounding box center [520, 190] width 13 height 34
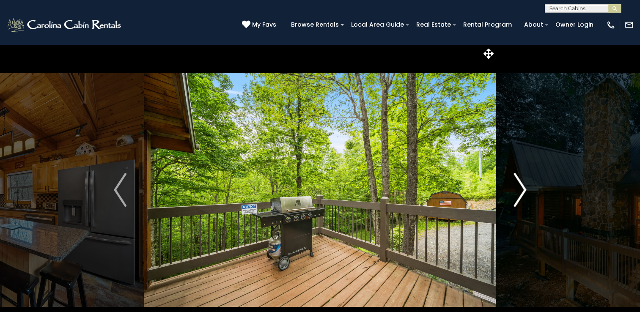
click at [519, 183] on img "Next" at bounding box center [520, 190] width 13 height 34
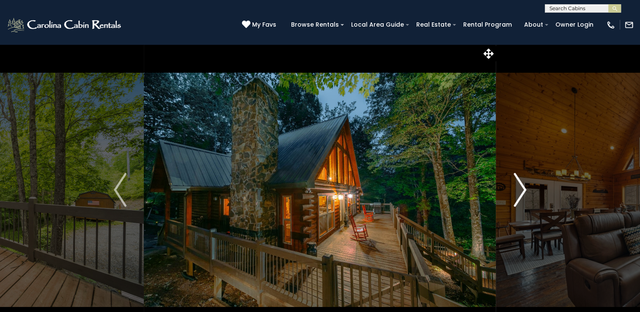
click at [519, 183] on img "Next" at bounding box center [520, 190] width 13 height 34
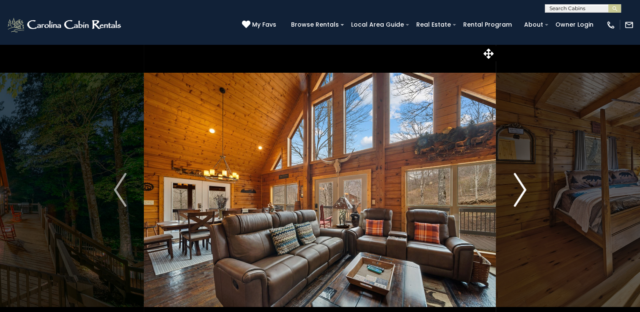
click at [519, 183] on img "Next" at bounding box center [520, 190] width 13 height 34
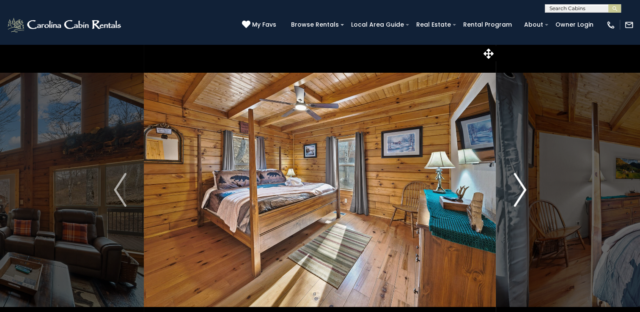
click at [519, 183] on img "Next" at bounding box center [520, 190] width 13 height 34
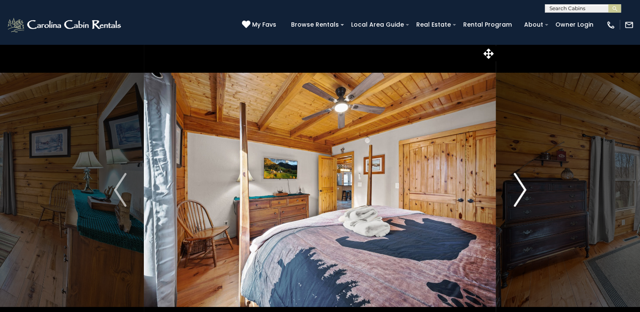
click at [519, 183] on img "Next" at bounding box center [520, 190] width 13 height 34
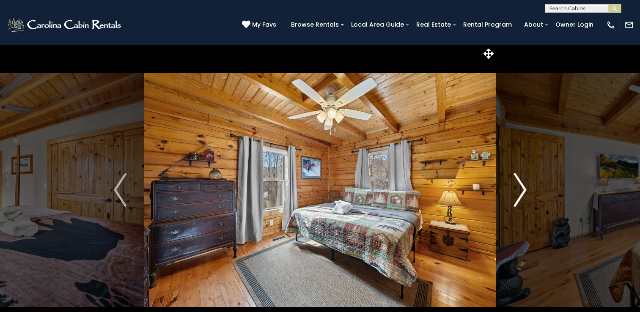
click at [519, 183] on img "Next" at bounding box center [520, 190] width 13 height 34
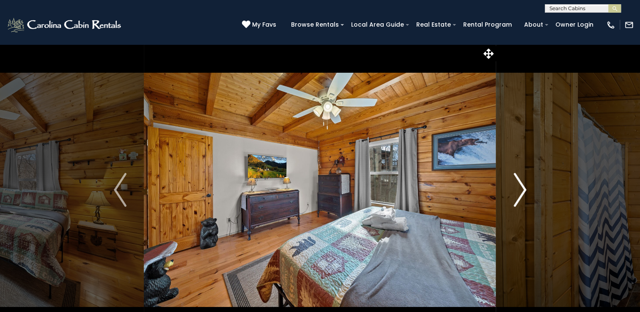
click at [519, 183] on img "Next" at bounding box center [520, 190] width 13 height 34
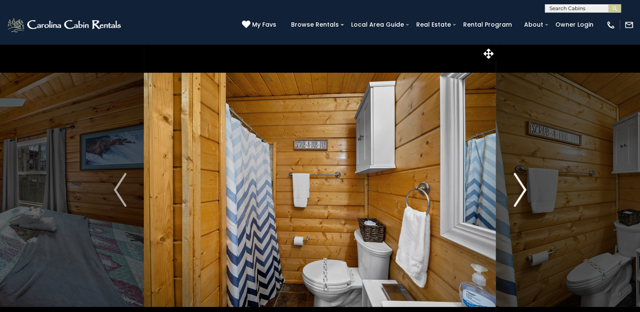
click at [519, 183] on img "Next" at bounding box center [520, 190] width 13 height 34
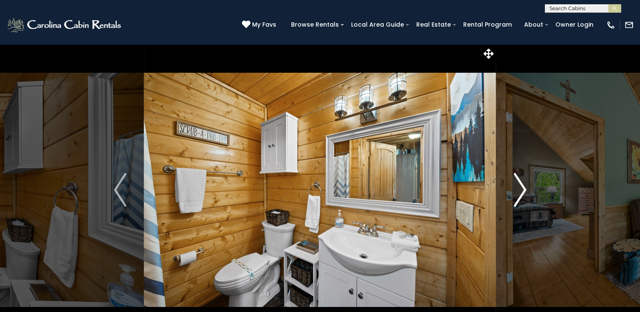
click at [519, 183] on img "Next" at bounding box center [520, 190] width 13 height 34
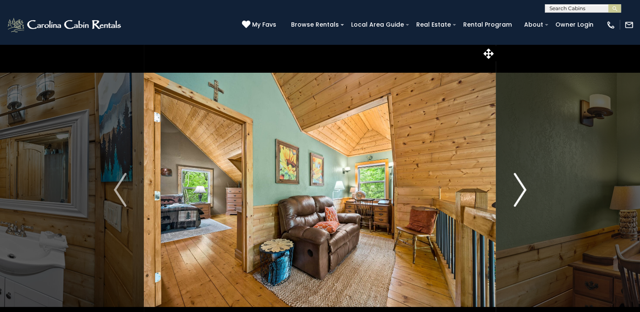
click at [519, 183] on img "Next" at bounding box center [520, 190] width 13 height 34
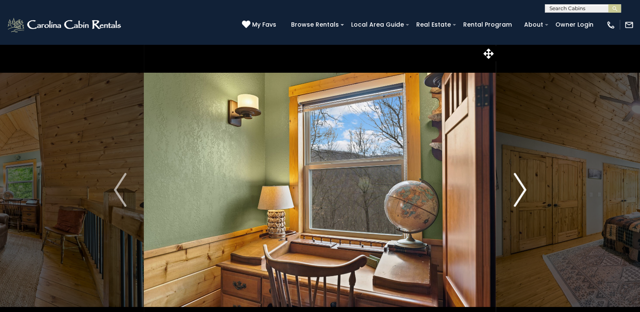
click at [519, 183] on img "Next" at bounding box center [520, 190] width 13 height 34
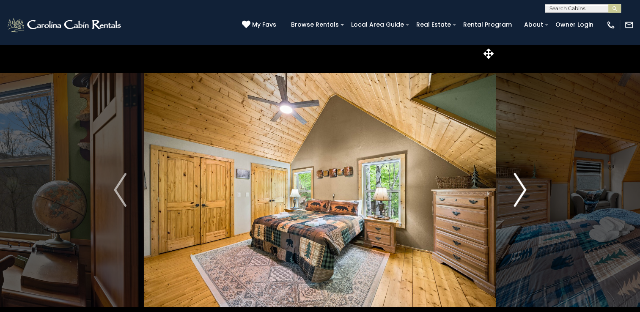
click at [519, 183] on img "Next" at bounding box center [520, 190] width 13 height 34
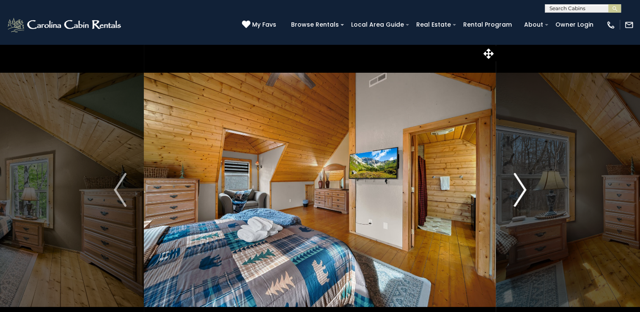
click at [519, 183] on img "Next" at bounding box center [520, 190] width 13 height 34
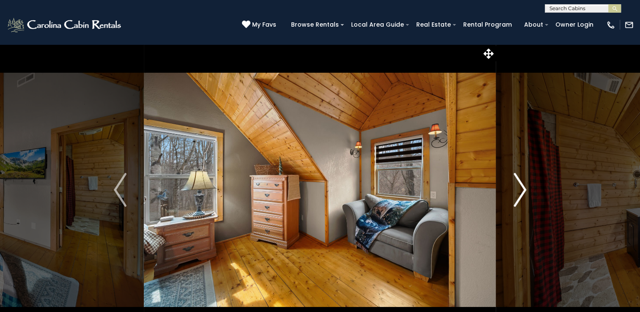
click at [519, 183] on img "Next" at bounding box center [520, 190] width 13 height 34
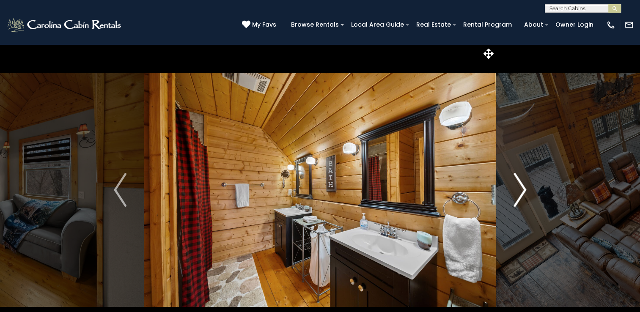
click at [519, 183] on img "Next" at bounding box center [520, 190] width 13 height 34
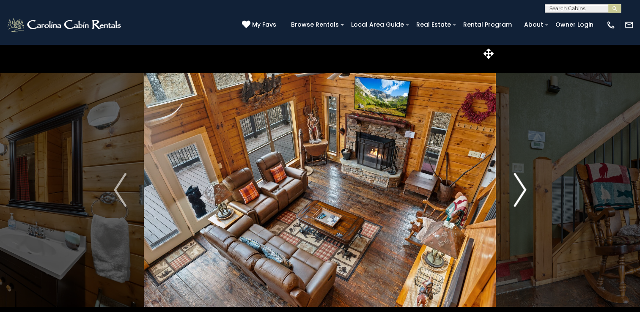
click at [519, 183] on img "Next" at bounding box center [520, 190] width 13 height 34
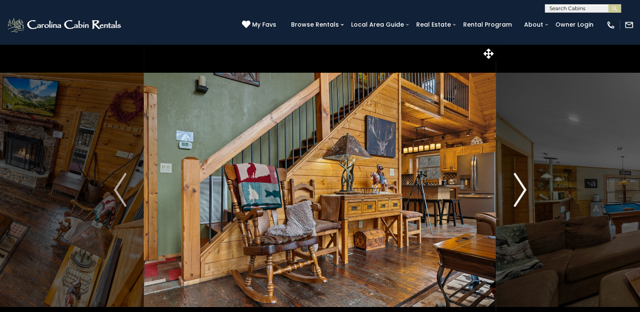
click at [519, 183] on img "Next" at bounding box center [520, 190] width 13 height 34
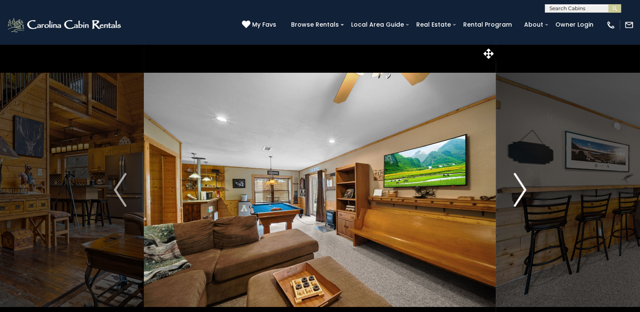
click at [519, 183] on img "Next" at bounding box center [520, 190] width 13 height 34
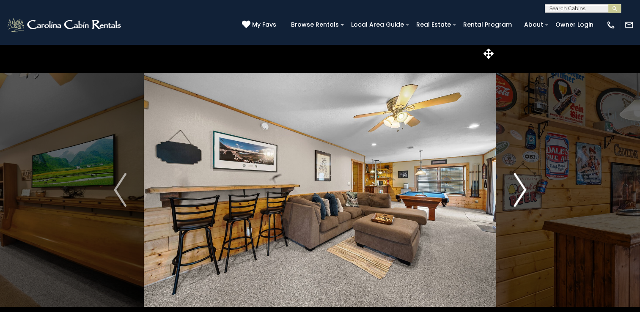
click at [519, 183] on img "Next" at bounding box center [520, 190] width 13 height 34
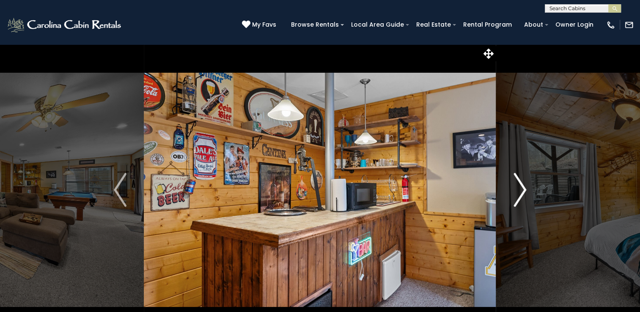
click at [519, 183] on img "Next" at bounding box center [520, 190] width 13 height 34
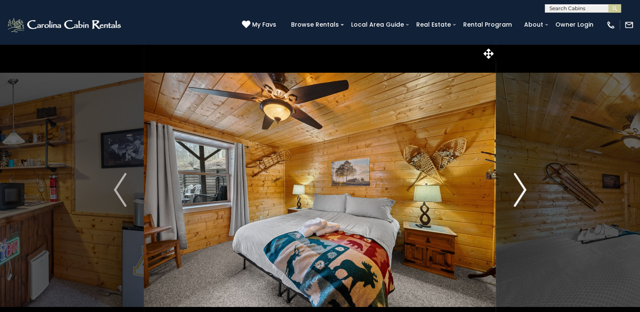
click at [519, 183] on img "Next" at bounding box center [520, 190] width 13 height 34
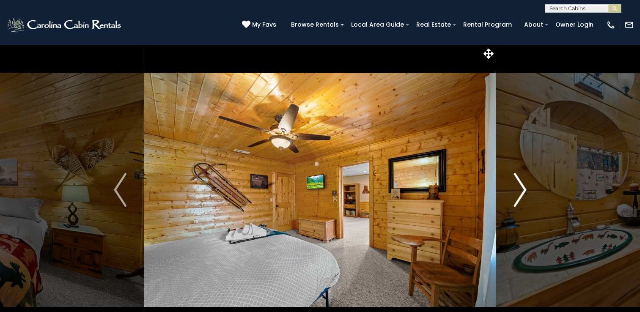
click at [519, 183] on img "Next" at bounding box center [520, 190] width 13 height 34
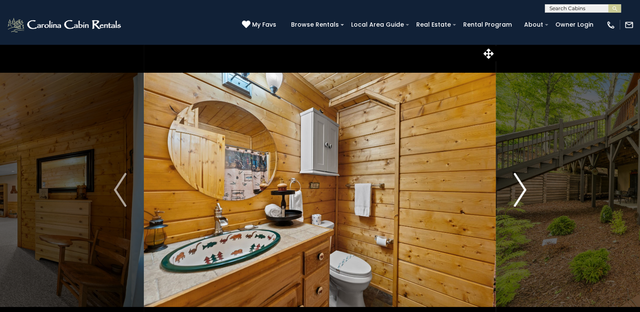
click at [519, 183] on img "Next" at bounding box center [520, 190] width 13 height 34
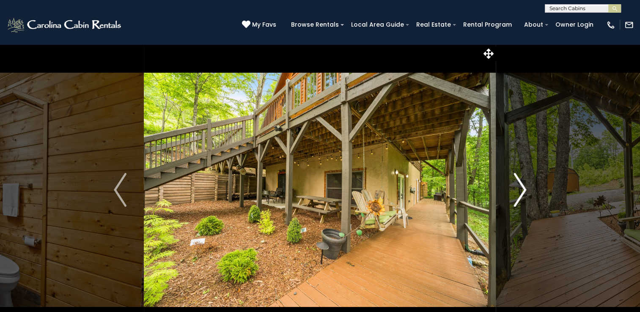
click at [519, 183] on img "Next" at bounding box center [520, 190] width 13 height 34
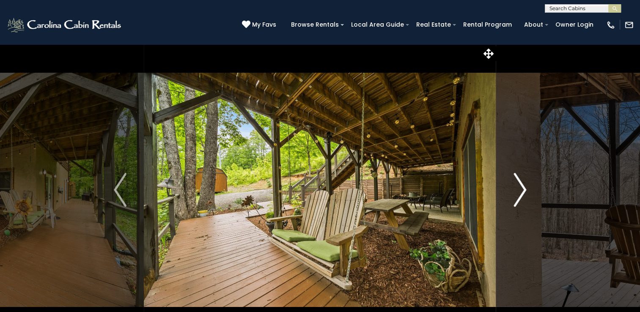
click at [519, 183] on img "Next" at bounding box center [520, 190] width 13 height 34
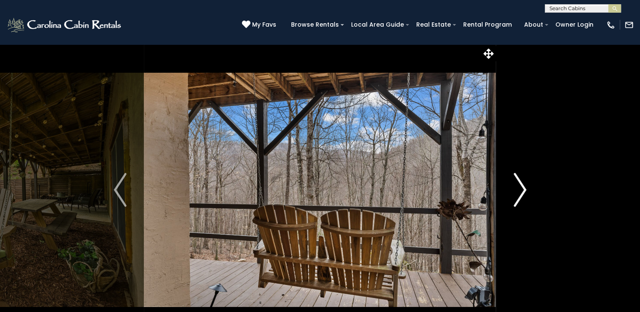
click at [519, 183] on img "Next" at bounding box center [520, 190] width 13 height 34
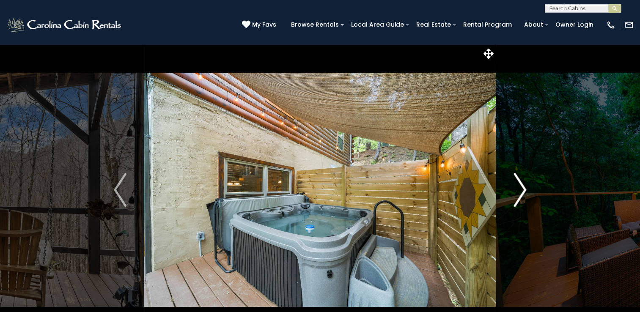
click at [519, 183] on img "Next" at bounding box center [520, 190] width 13 height 34
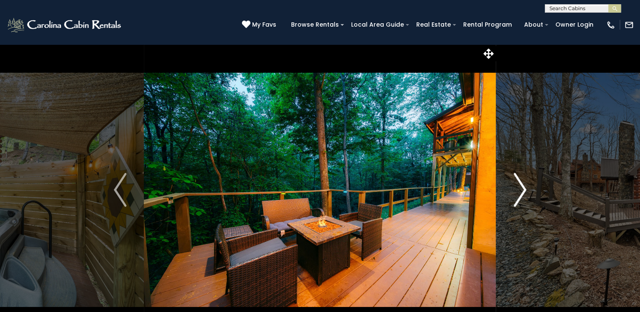
click at [519, 183] on img "Next" at bounding box center [520, 190] width 13 height 34
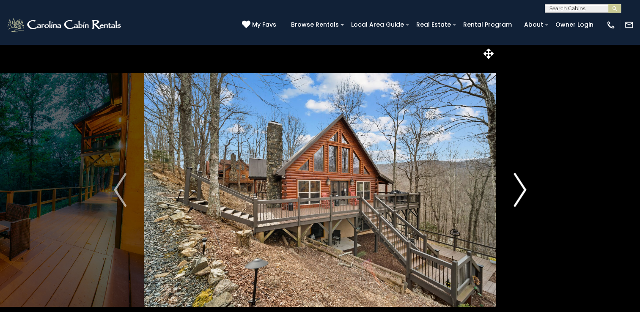
click at [519, 183] on img "Next" at bounding box center [520, 190] width 13 height 34
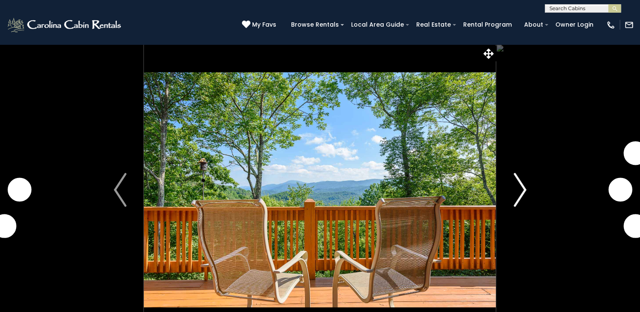
click at [513, 174] on button "Next" at bounding box center [519, 190] width 47 height 292
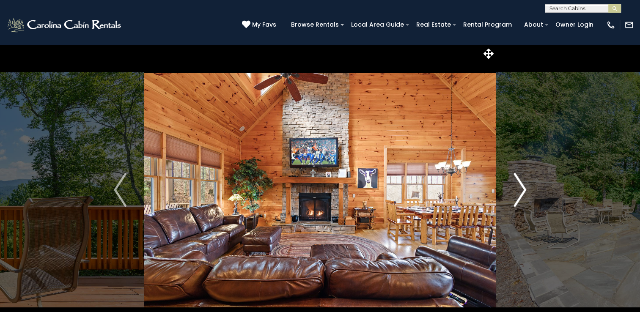
click at [513, 174] on button "Next" at bounding box center [519, 190] width 47 height 292
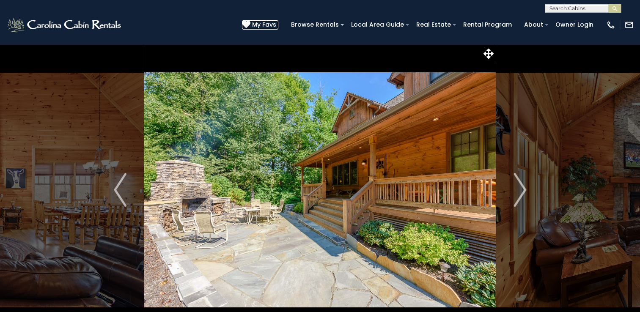
click at [250, 25] on icon at bounding box center [246, 24] width 8 height 8
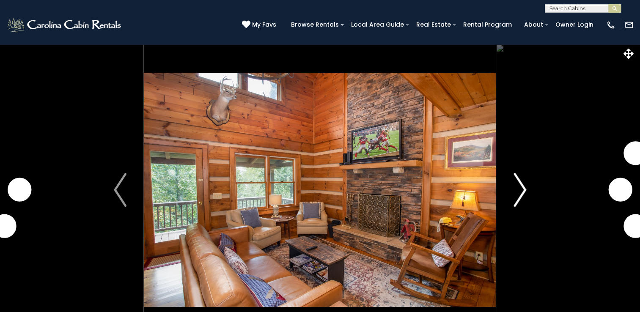
click at [521, 198] on img "Next" at bounding box center [520, 190] width 13 height 34
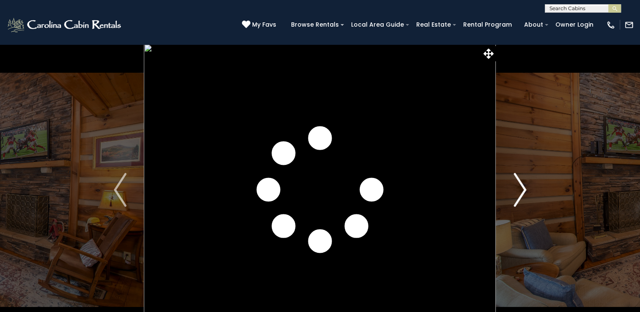
click at [512, 194] on button "Next" at bounding box center [519, 190] width 47 height 292
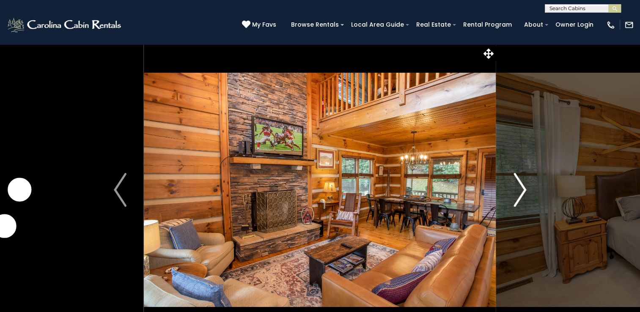
click at [512, 194] on button "Next" at bounding box center [519, 190] width 47 height 292
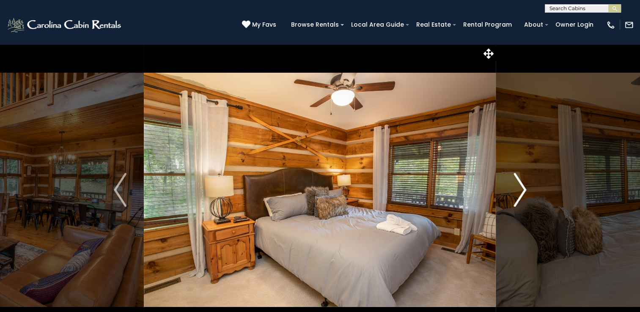
click at [512, 194] on button "Next" at bounding box center [519, 190] width 47 height 292
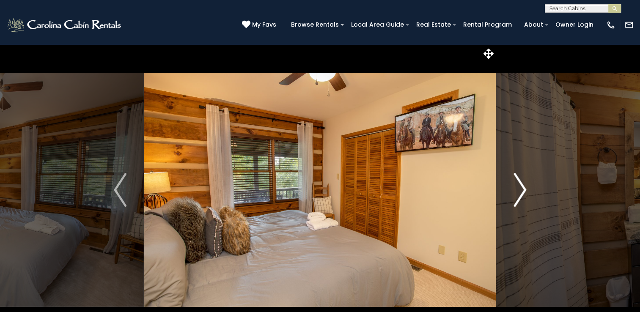
click at [519, 190] on img "Next" at bounding box center [520, 190] width 13 height 34
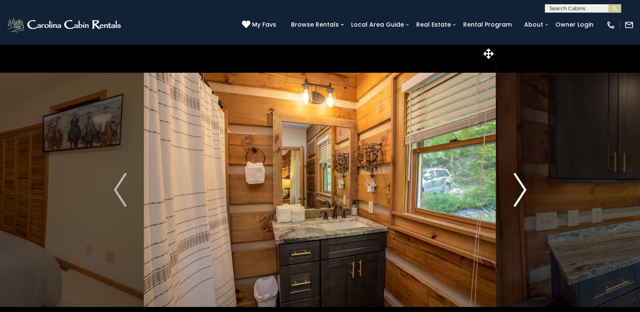
click at [519, 190] on img "Next" at bounding box center [520, 190] width 13 height 34
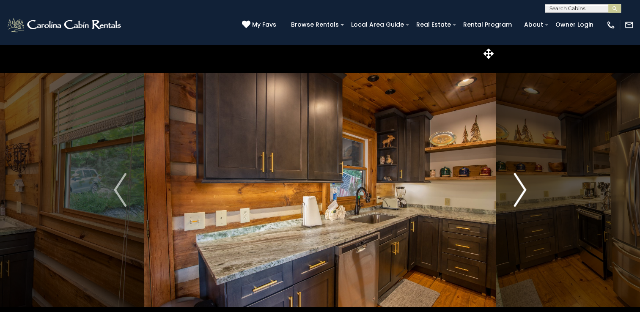
click at [519, 190] on img "Next" at bounding box center [520, 190] width 13 height 34
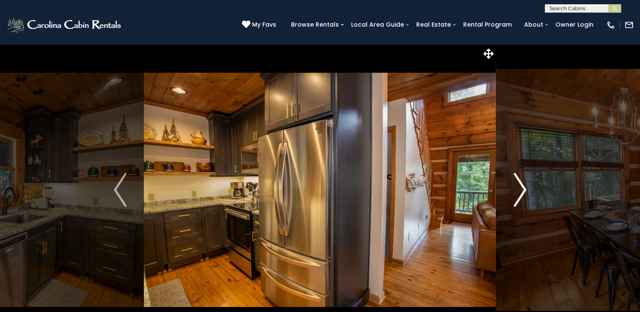
click at [519, 190] on img "Next" at bounding box center [520, 190] width 13 height 34
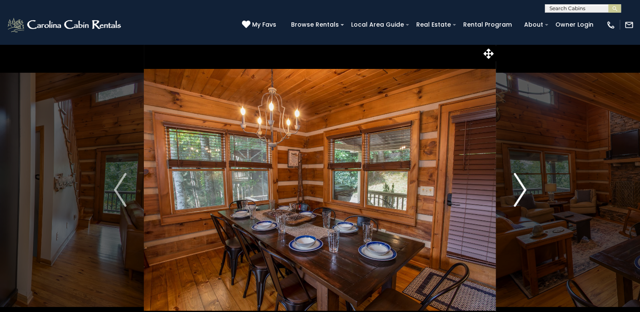
click at [519, 190] on img "Next" at bounding box center [520, 190] width 13 height 34
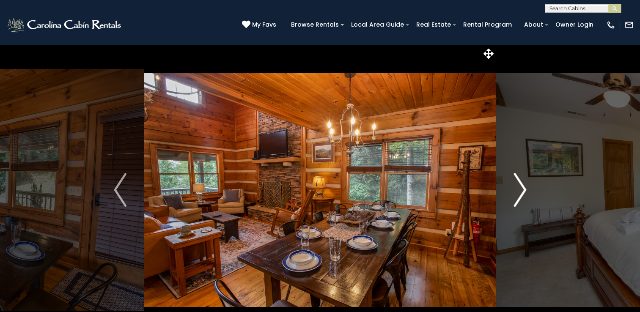
click at [519, 190] on img "Next" at bounding box center [520, 190] width 13 height 34
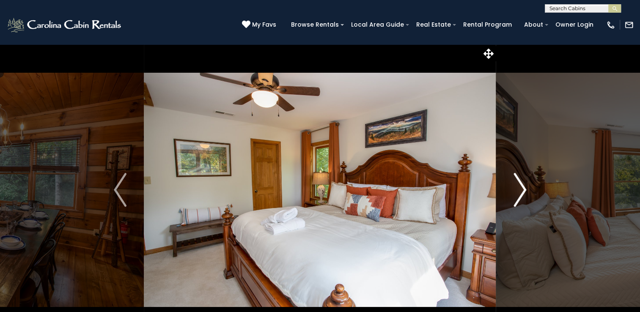
click at [519, 190] on img "Next" at bounding box center [520, 190] width 13 height 34
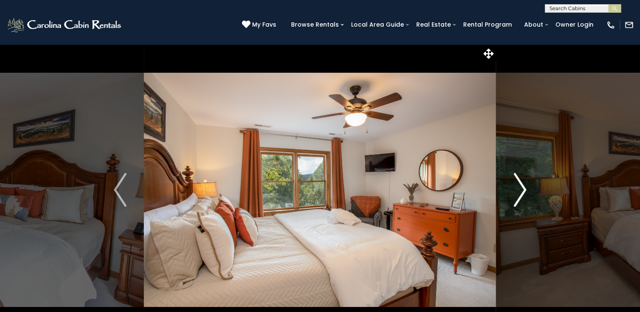
click at [519, 190] on img "Next" at bounding box center [520, 190] width 13 height 34
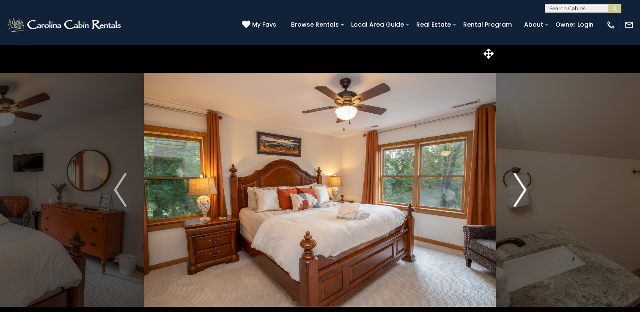
click at [519, 190] on img "Next" at bounding box center [520, 190] width 13 height 34
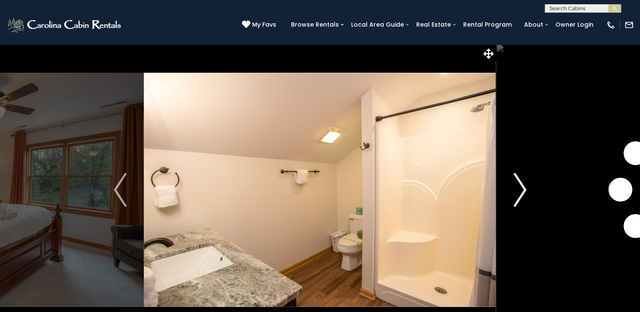
click at [519, 190] on img "Next" at bounding box center [520, 190] width 13 height 34
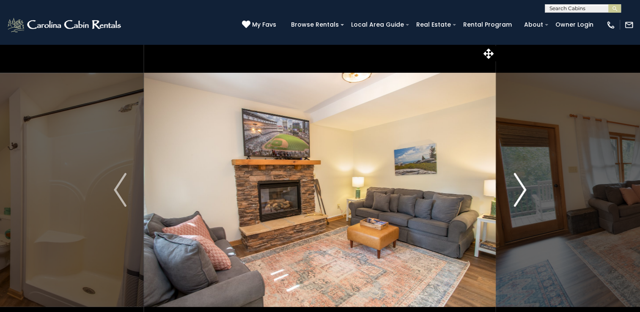
click at [521, 190] on img "Next" at bounding box center [520, 190] width 13 height 34
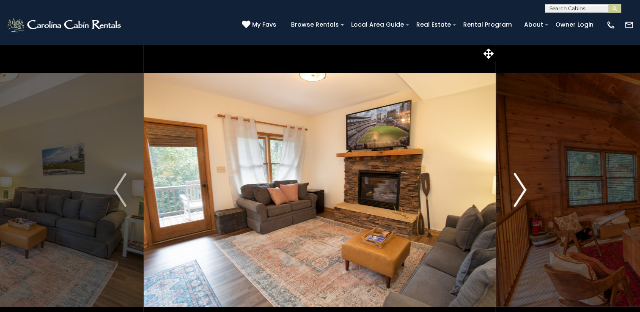
click at [521, 190] on img "Next" at bounding box center [520, 190] width 13 height 34
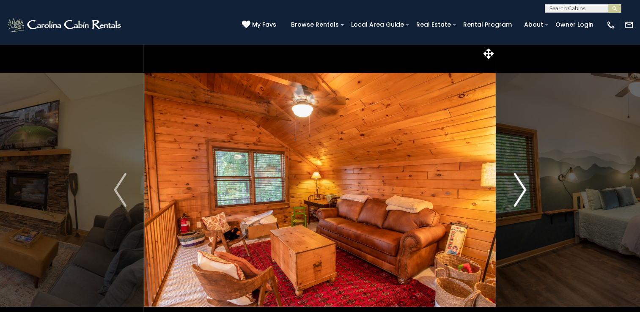
click at [521, 190] on img "Next" at bounding box center [520, 190] width 13 height 34
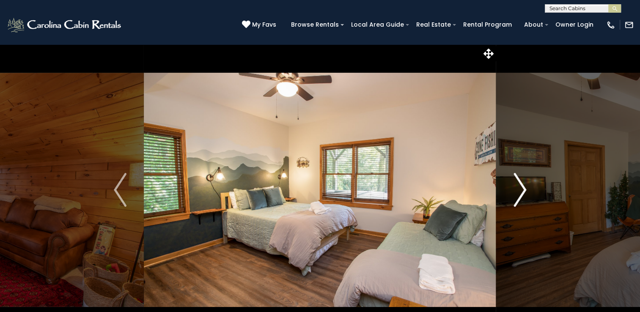
click at [521, 190] on img "Next" at bounding box center [520, 190] width 13 height 34
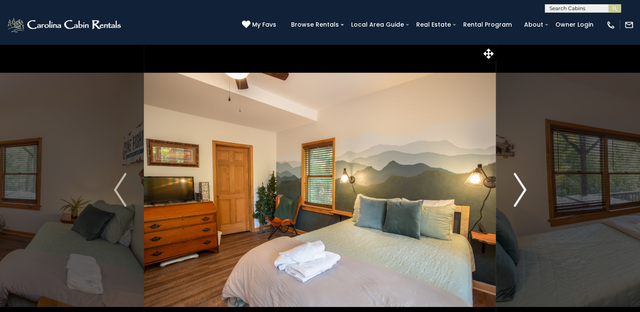
click at [521, 190] on img "Next" at bounding box center [520, 190] width 13 height 34
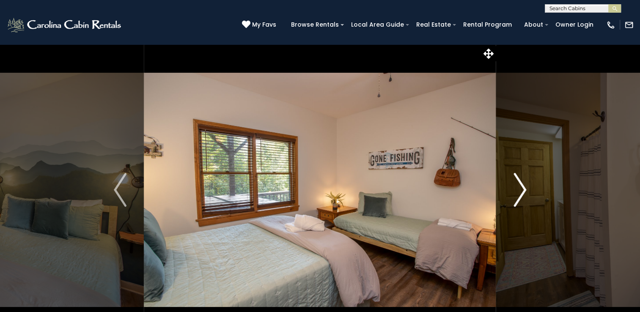
click at [521, 190] on img "Next" at bounding box center [520, 190] width 13 height 34
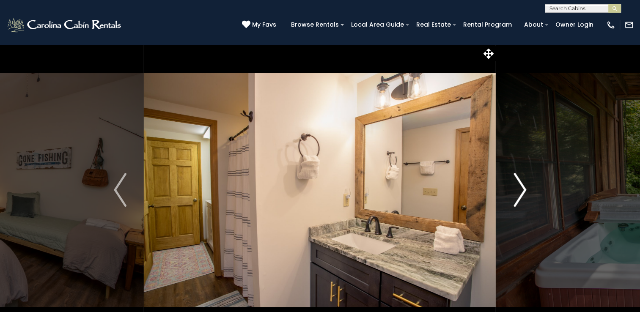
click at [521, 190] on img "Next" at bounding box center [520, 190] width 13 height 34
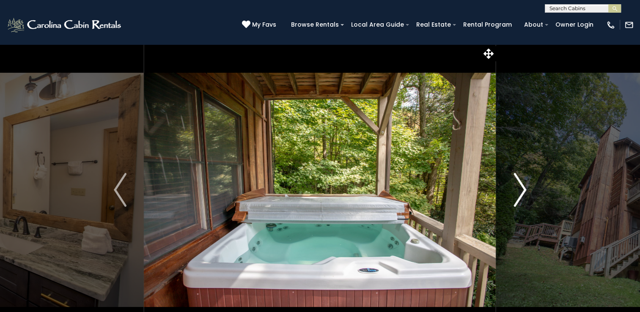
click at [523, 195] on img "Next" at bounding box center [520, 190] width 13 height 34
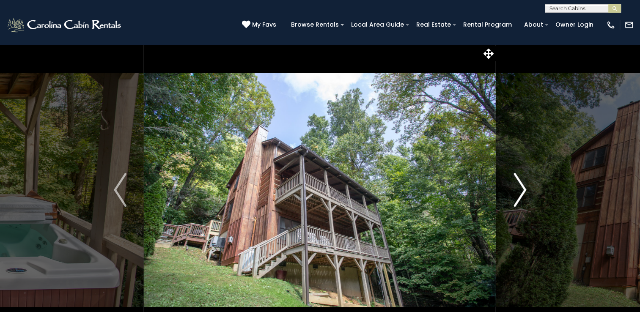
click at [523, 195] on img "Next" at bounding box center [520, 190] width 13 height 34
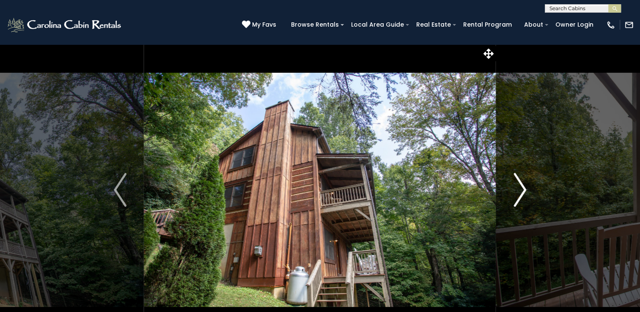
click at [519, 191] on img "Next" at bounding box center [520, 190] width 13 height 34
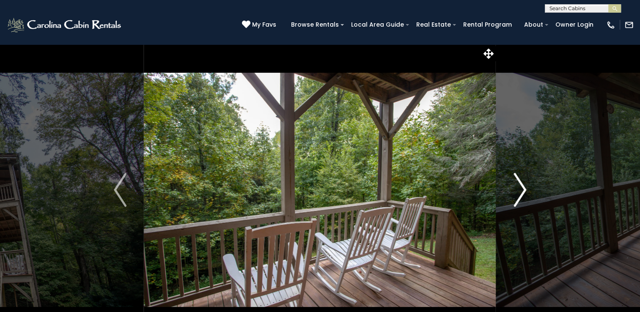
click at [519, 191] on img "Next" at bounding box center [520, 190] width 13 height 34
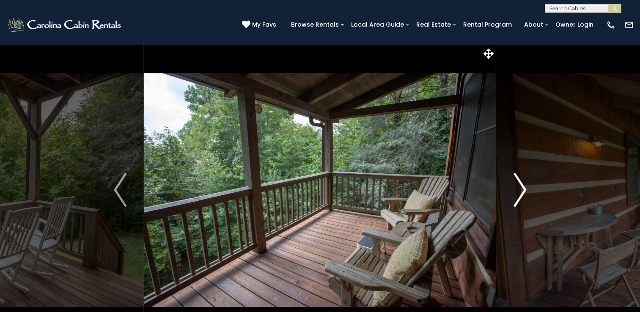
click at [519, 191] on img "Next" at bounding box center [520, 190] width 13 height 34
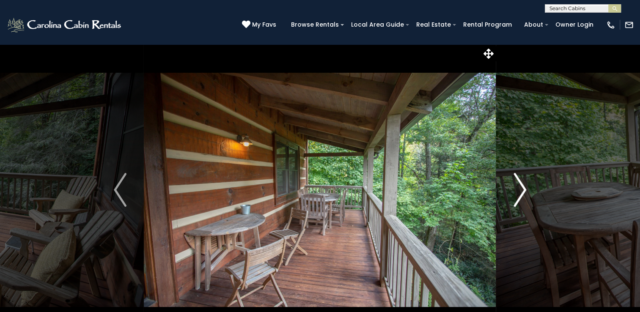
click at [519, 191] on img "Next" at bounding box center [520, 190] width 13 height 34
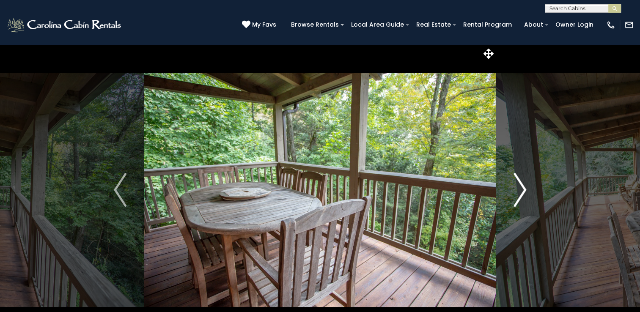
click at [519, 191] on img "Next" at bounding box center [520, 190] width 13 height 34
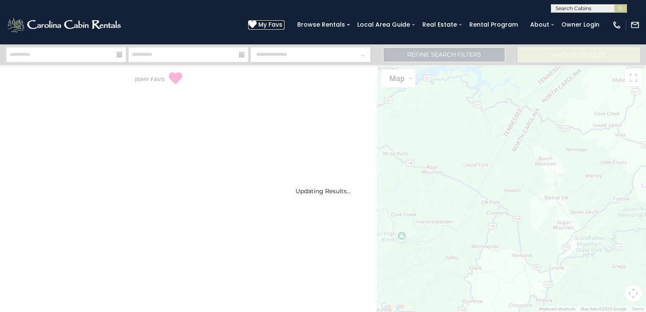
click at [257, 27] on icon at bounding box center [252, 24] width 8 height 8
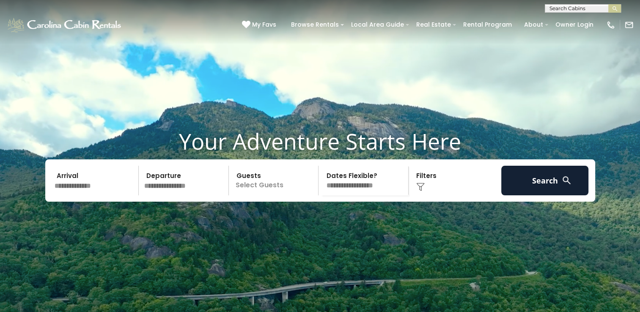
click at [87, 195] on input "text" at bounding box center [96, 181] width 88 height 30
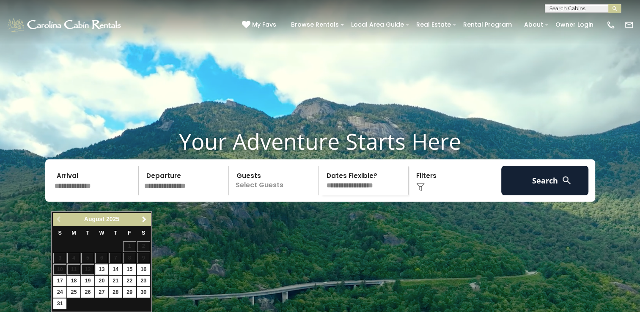
click at [147, 221] on span "Next" at bounding box center [144, 219] width 7 height 7
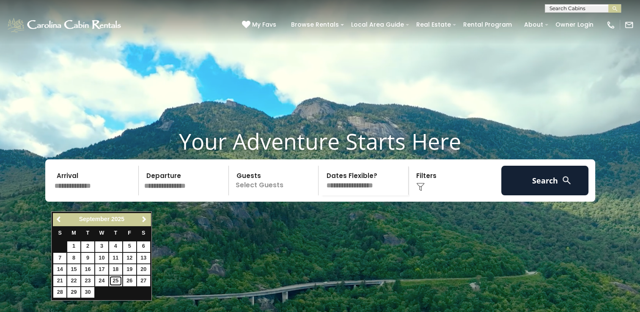
click at [115, 280] on link "25" at bounding box center [115, 281] width 13 height 11
type input "*******"
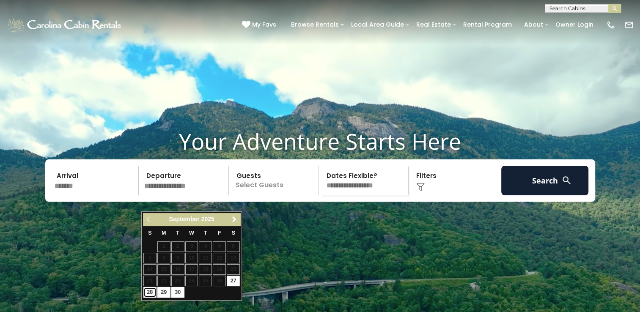
click at [144, 293] on link "28" at bounding box center [149, 292] width 13 height 11
type input "*******"
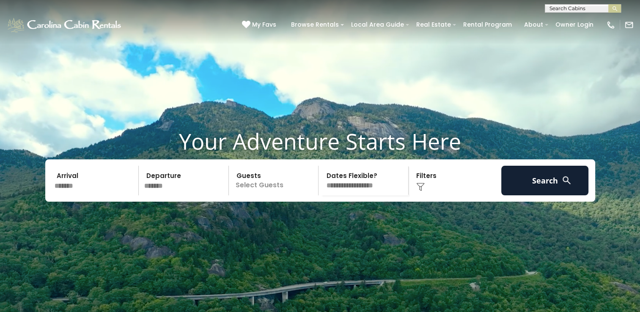
click at [253, 195] on p "Select Guests" at bounding box center [274, 181] width 87 height 30
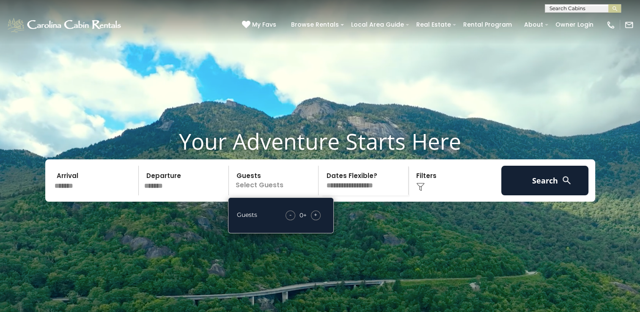
click at [316, 219] on span "+" at bounding box center [315, 215] width 3 height 8
click at [314, 219] on span "+" at bounding box center [315, 215] width 3 height 8
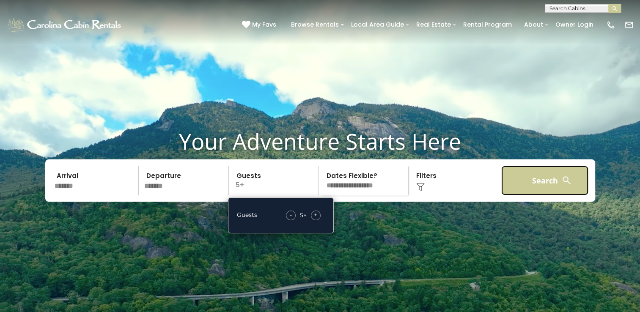
click at [519, 195] on button "Search" at bounding box center [545, 181] width 88 height 30
